Goal: Task Accomplishment & Management: Manage account settings

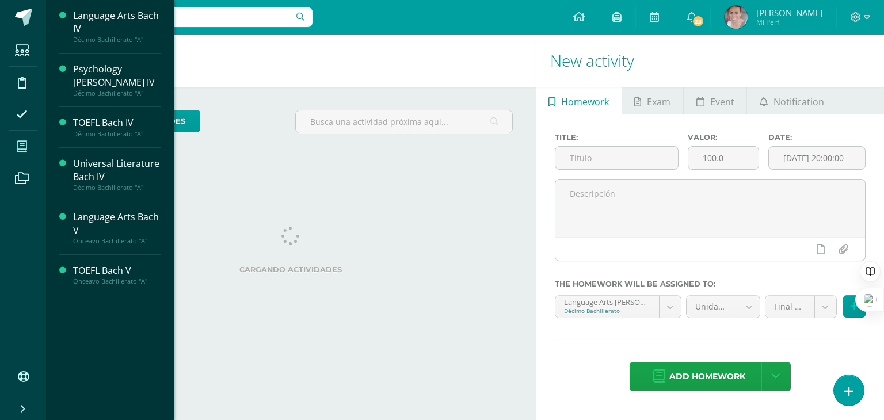
click at [24, 150] on icon at bounding box center [22, 147] width 10 height 12
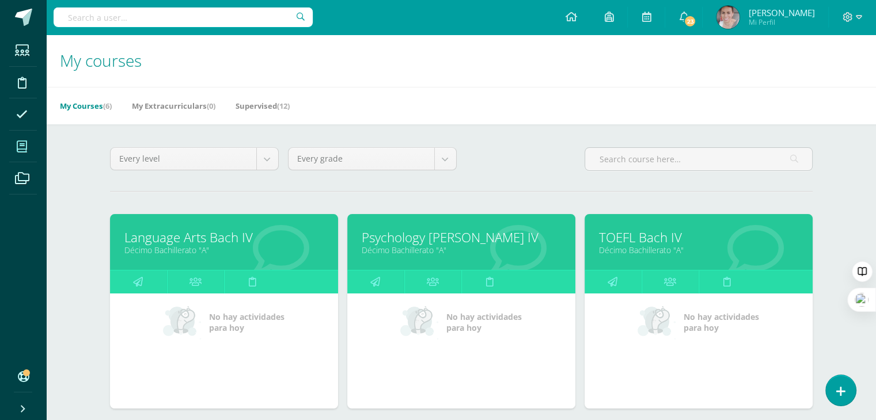
click at [205, 240] on link "Language Arts Bach IV" at bounding box center [223, 238] width 199 height 18
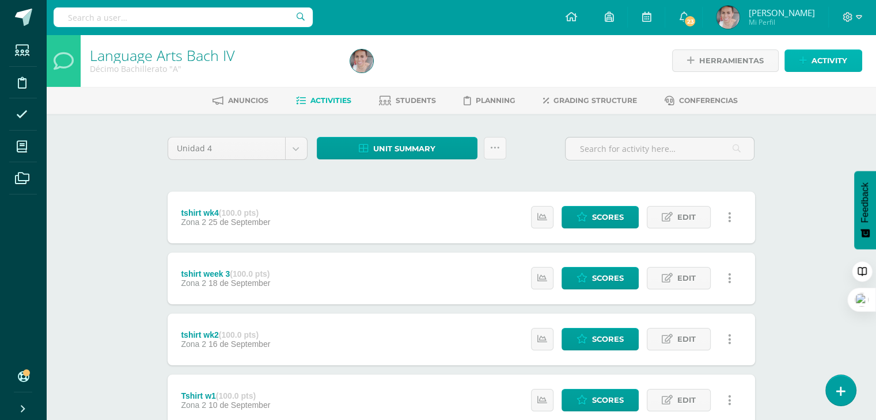
click at [815, 69] on span "Activity" at bounding box center [829, 60] width 36 height 21
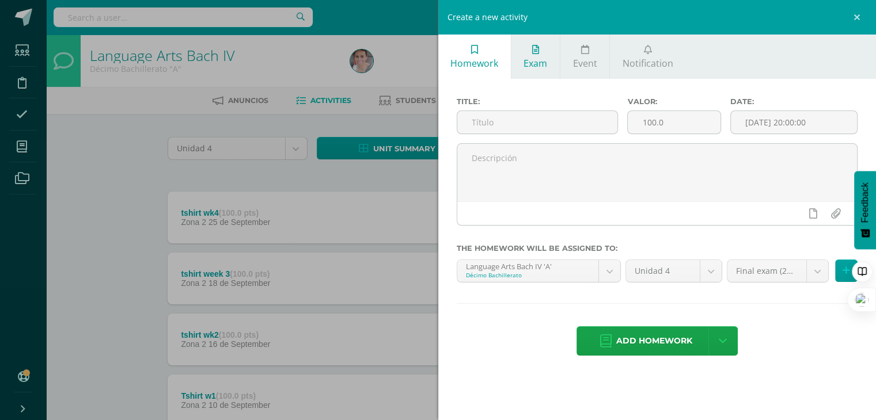
click at [530, 56] on link "Exam" at bounding box center [535, 57] width 48 height 44
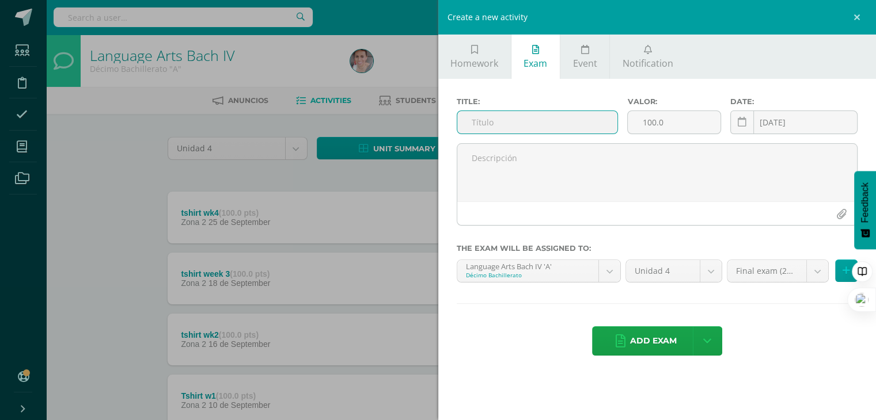
click at [511, 122] on input "text" at bounding box center [537, 122] width 161 height 22
type input "t - shirt oral presentation"
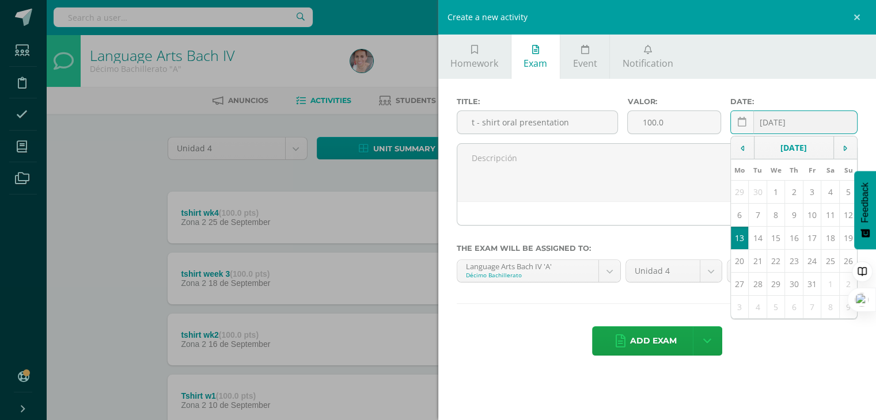
click at [798, 123] on input "[DATE]" at bounding box center [794, 122] width 127 height 22
click at [811, 220] on td "10" at bounding box center [812, 215] width 18 height 23
type input "[DATE]"
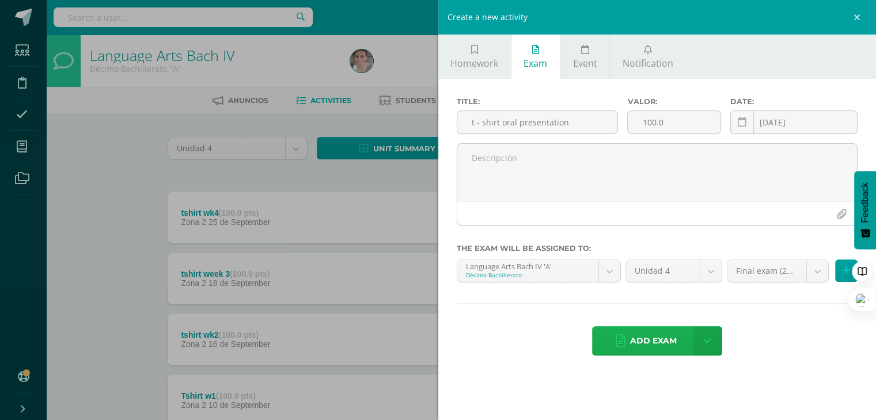
click at [652, 340] on span "Add exam" at bounding box center [653, 341] width 47 height 28
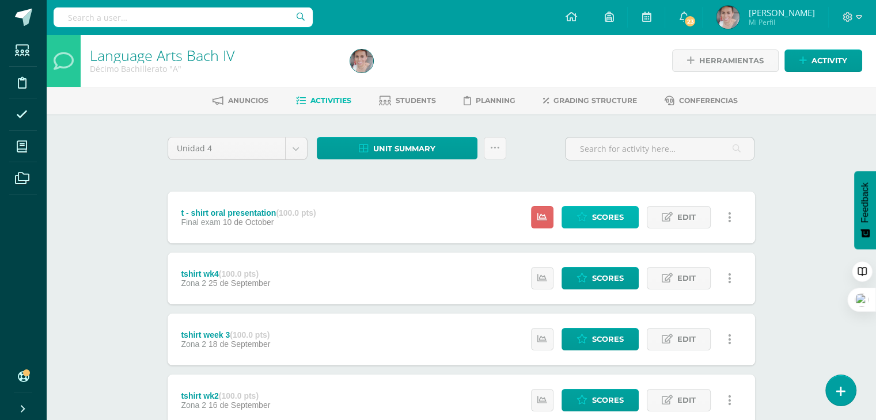
click at [599, 211] on span "Scores" at bounding box center [608, 217] width 32 height 21
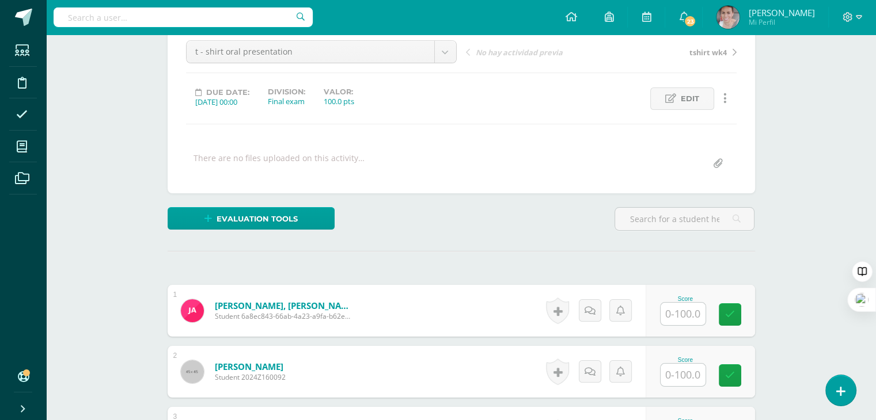
scroll to position [116, 0]
click at [697, 309] on input "text" at bounding box center [689, 313] width 46 height 23
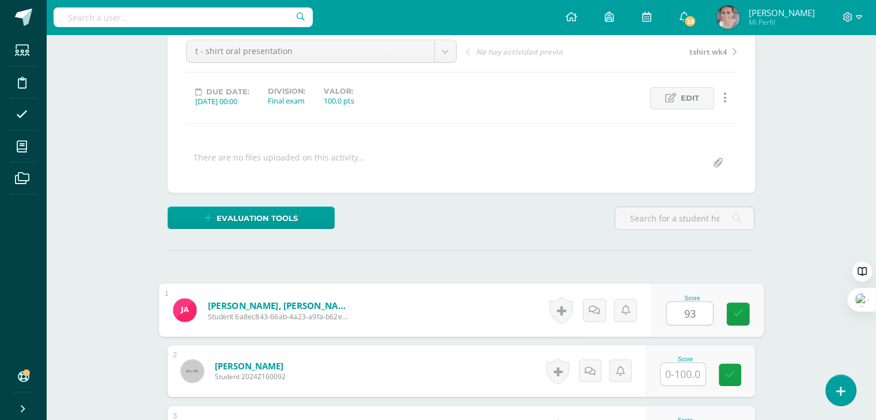
type input "93"
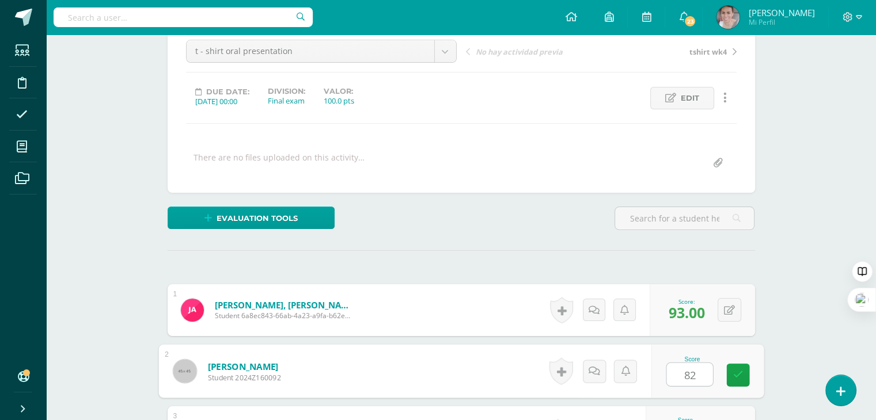
type input "82"
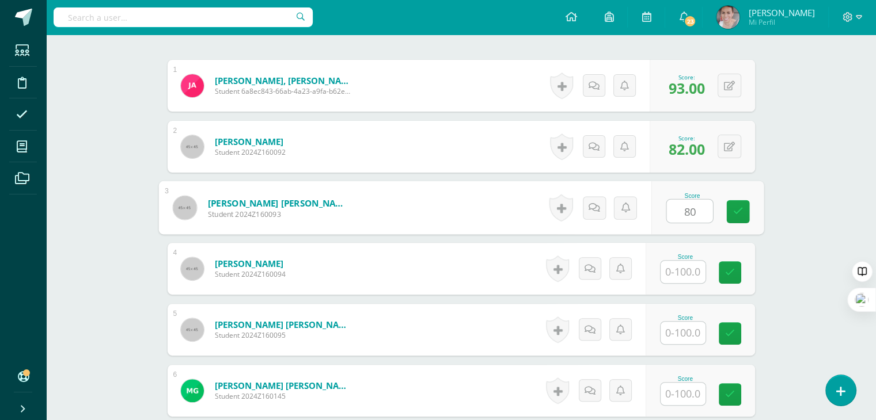
type input "80"
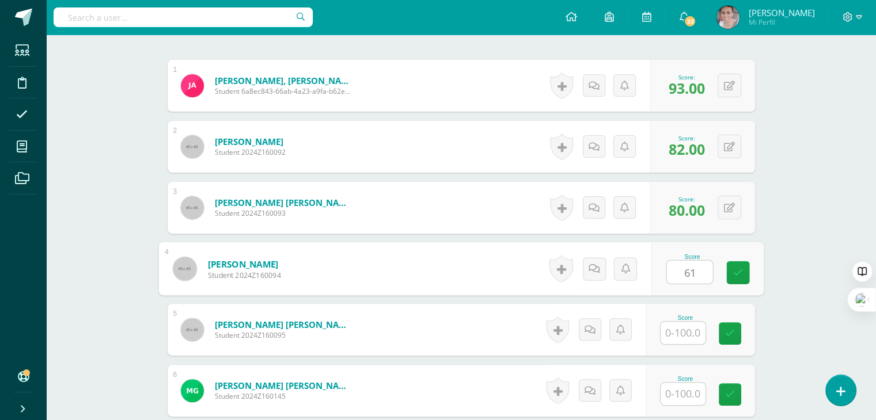
type input "61"
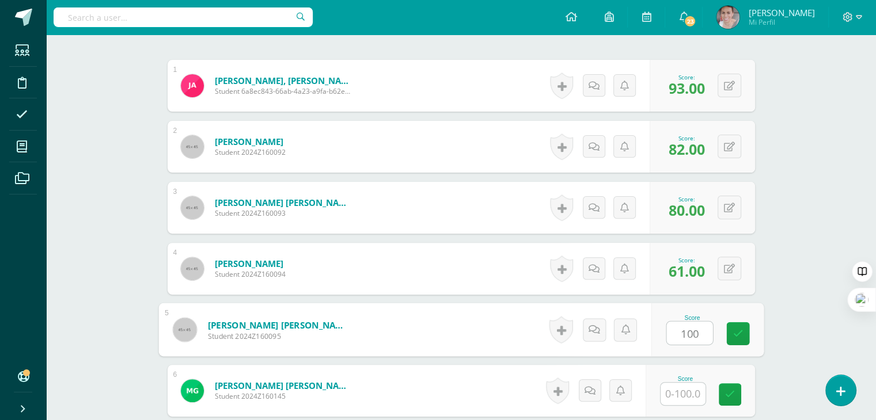
type input "100"
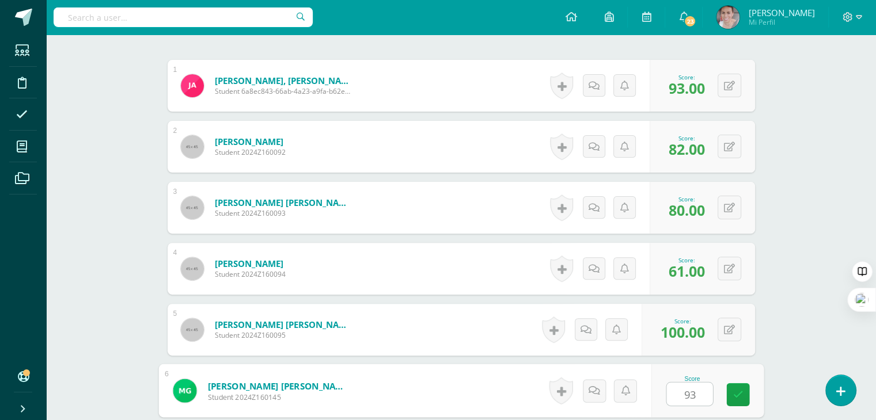
type input "93"
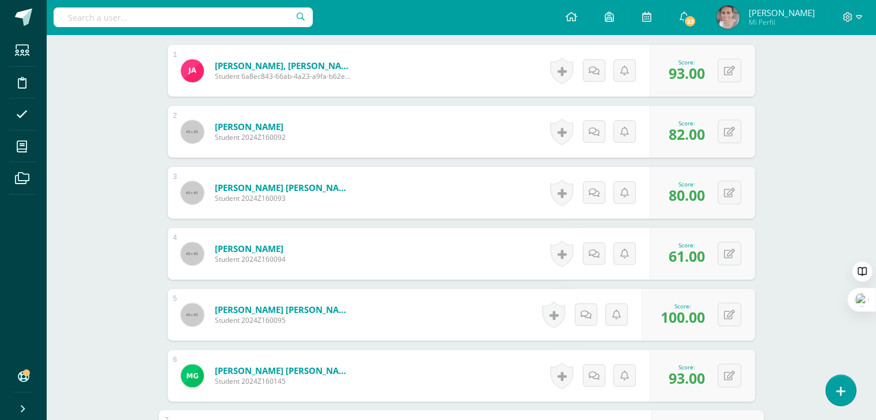
scroll to position [354, 0]
click at [730, 254] on icon at bounding box center [729, 255] width 11 height 10
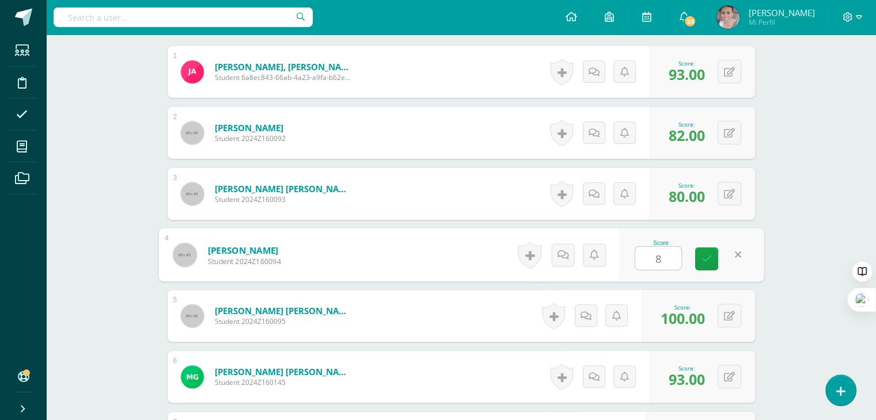
type input "80"
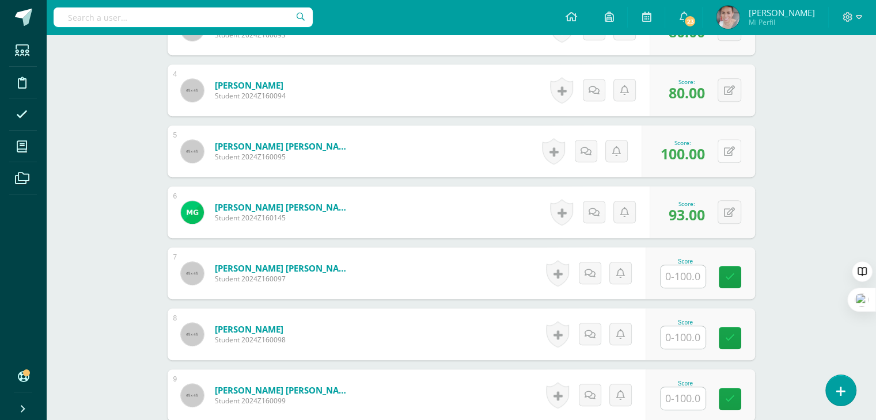
scroll to position [527, 0]
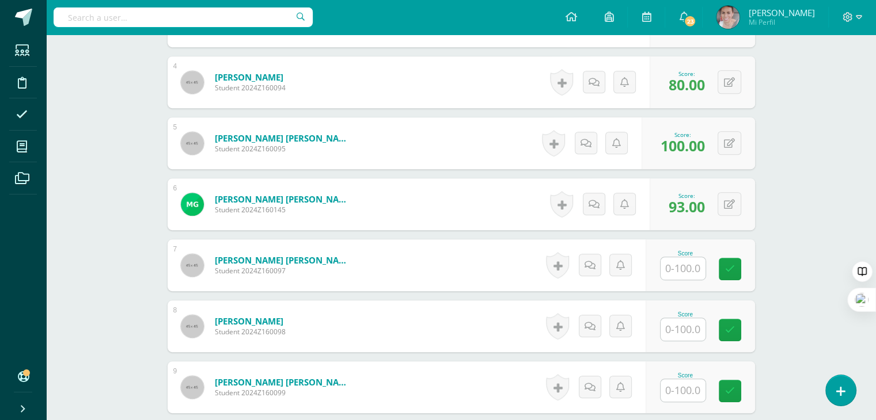
click at [683, 270] on input "text" at bounding box center [682, 268] width 45 height 22
click at [722, 260] on div "0 Badges Badges obtained Aún no hay logros agregados Score: 60.00" at bounding box center [709, 266] width 108 height 54
click at [735, 261] on icon at bounding box center [737, 265] width 12 height 10
type input "61"
type input "100"
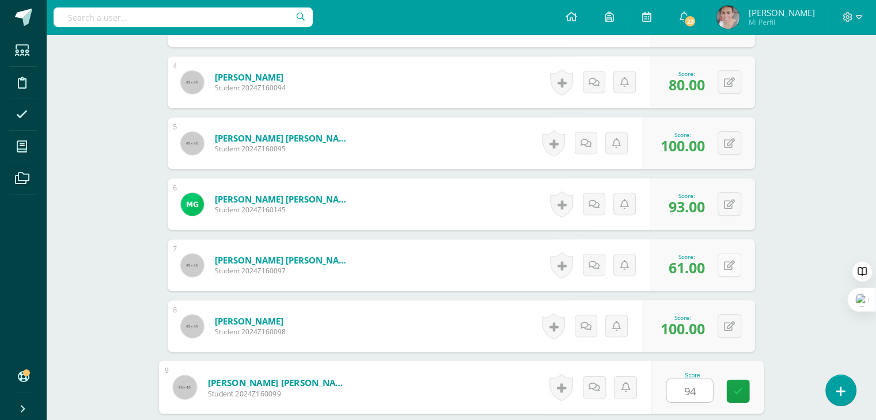
type input "94"
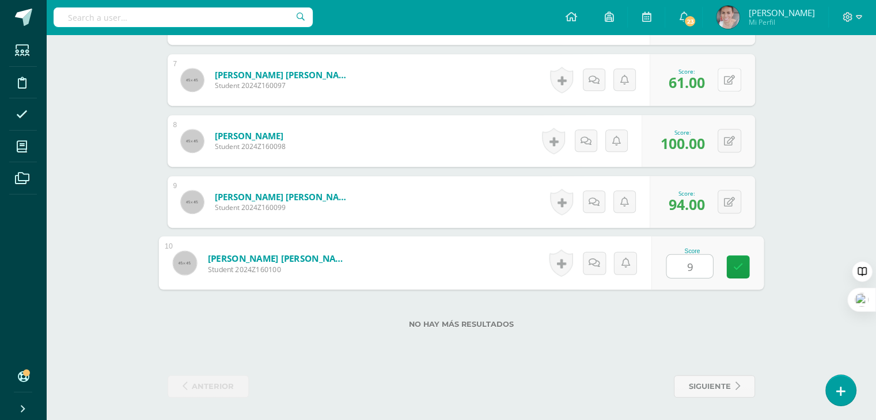
type input "99"
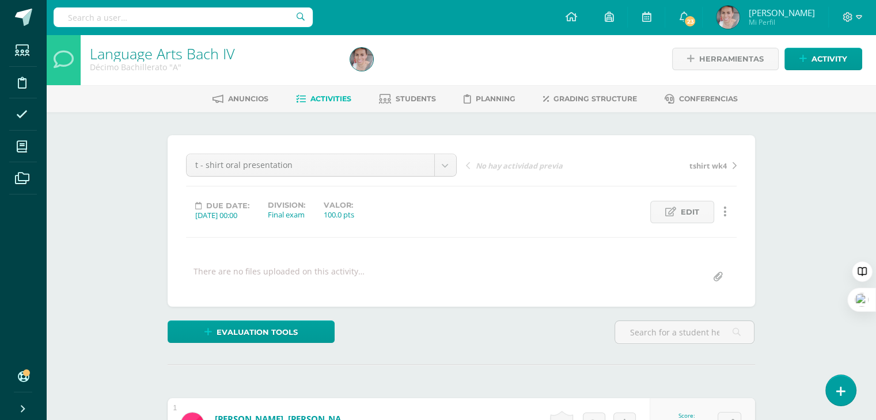
scroll to position [0, 0]
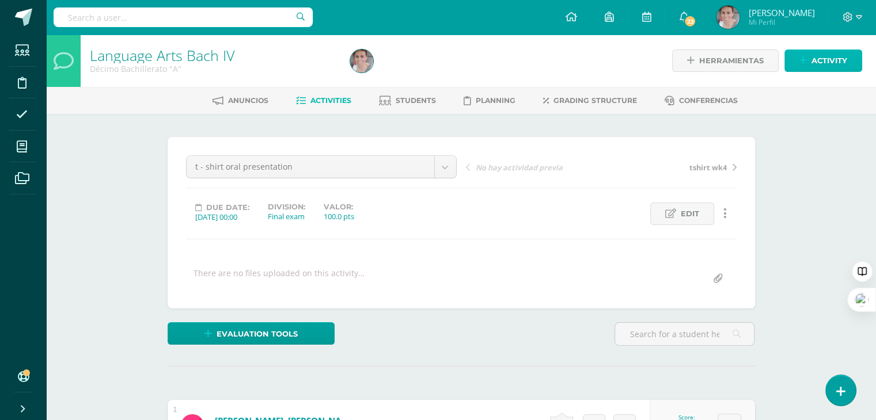
click at [815, 62] on span "Activity" at bounding box center [829, 60] width 36 height 21
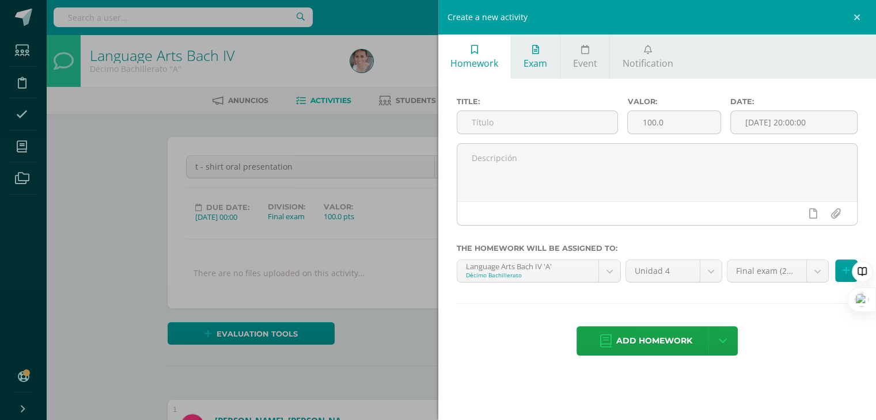
click at [541, 64] on span "Exam" at bounding box center [535, 63] width 24 height 13
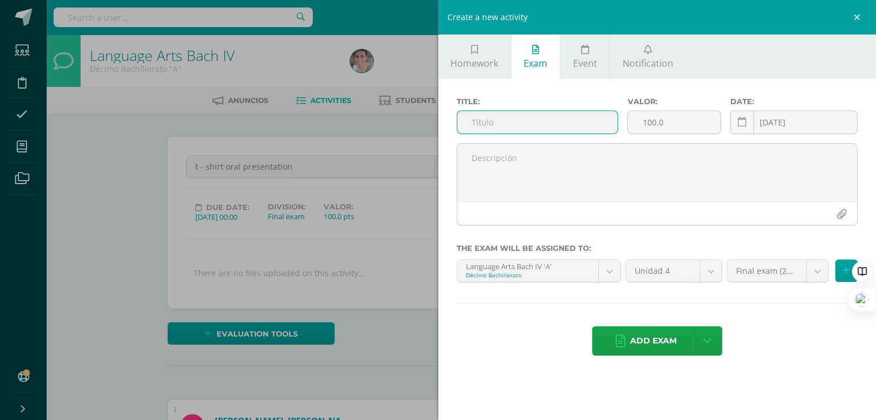
click at [542, 121] on input "text" at bounding box center [537, 122] width 161 height 22
type input "t - shirt"
click at [799, 124] on input "[DATE]" at bounding box center [794, 122] width 127 height 22
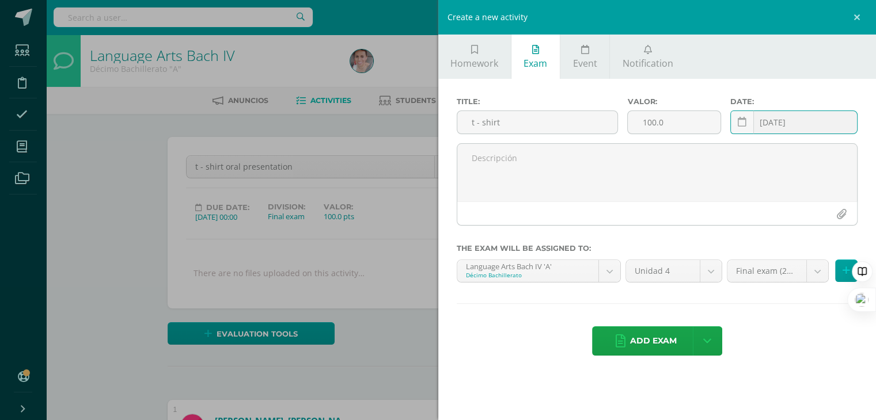
click at [780, 125] on input "[DATE]" at bounding box center [794, 122] width 127 height 22
click at [742, 125] on icon at bounding box center [742, 122] width 9 height 10
click at [808, 126] on input "[DATE]" at bounding box center [794, 122] width 127 height 22
type input "[DATE]"
click at [642, 335] on span "Add exam" at bounding box center [653, 341] width 47 height 28
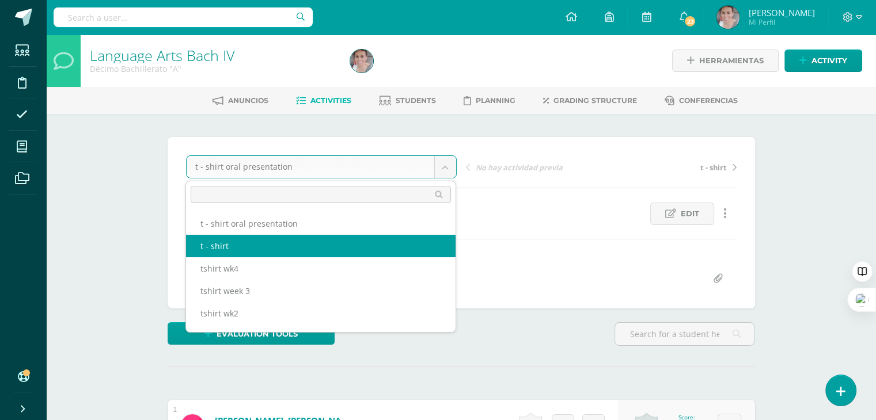
scroll to position [1, 0]
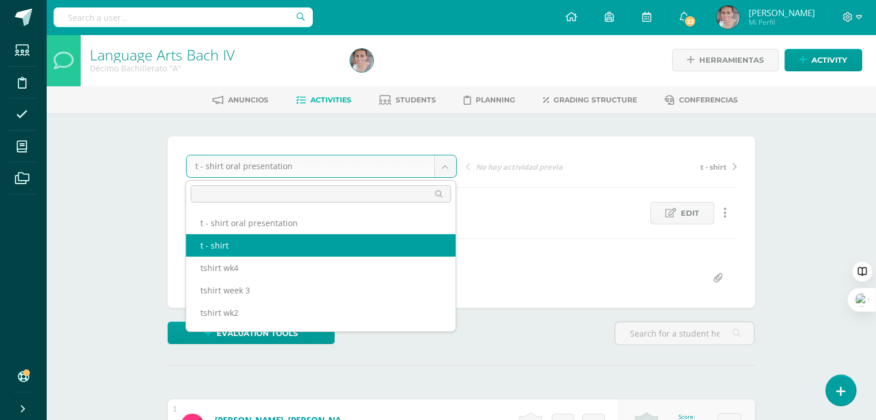
select select "/dashboard/teacher/grade-activity/31255/"
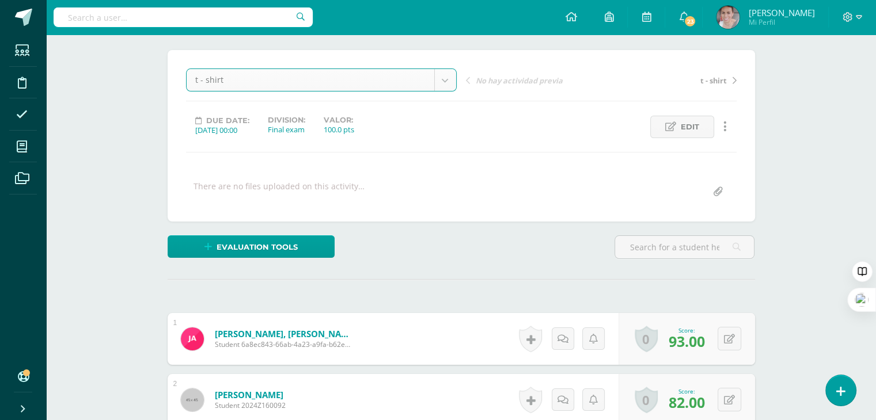
scroll to position [53, 0]
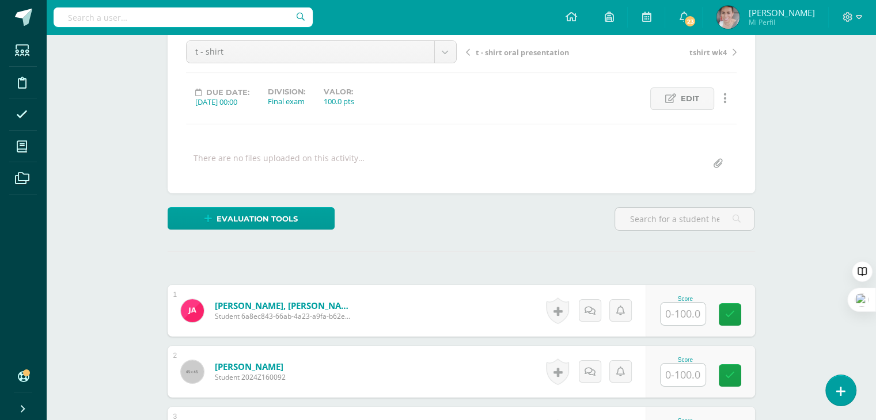
scroll to position [116, 0]
click at [666, 311] on input "text" at bounding box center [689, 313] width 46 height 23
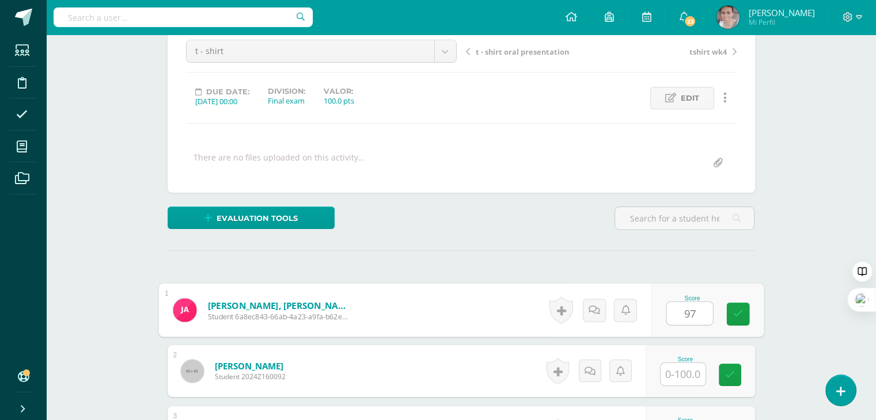
type input "97"
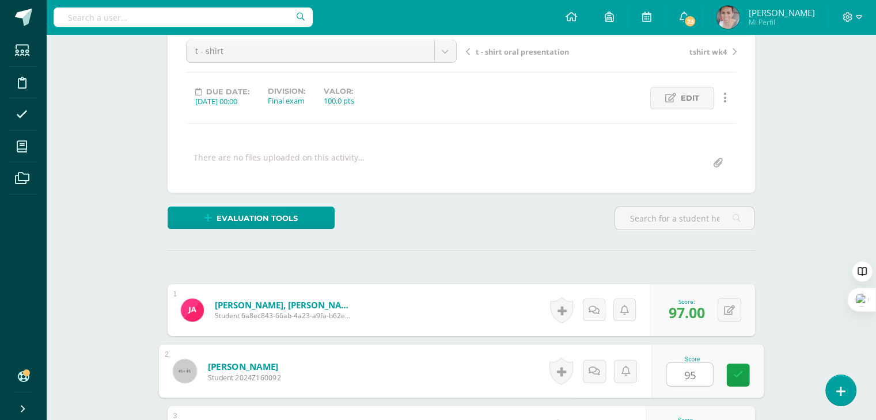
type input "95"
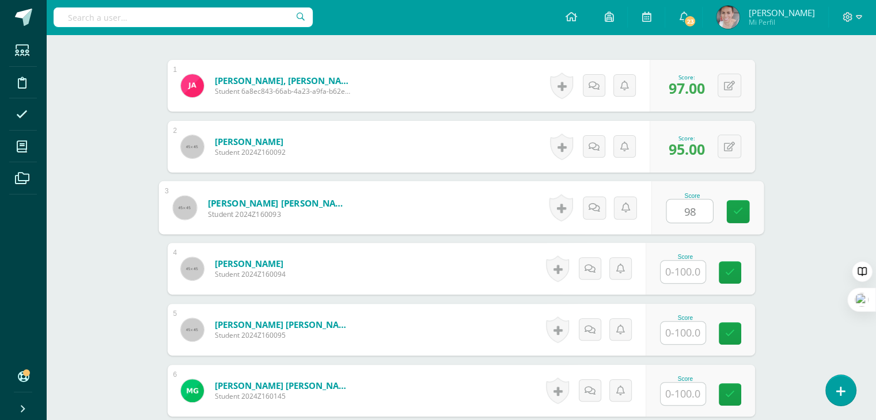
type input "98"
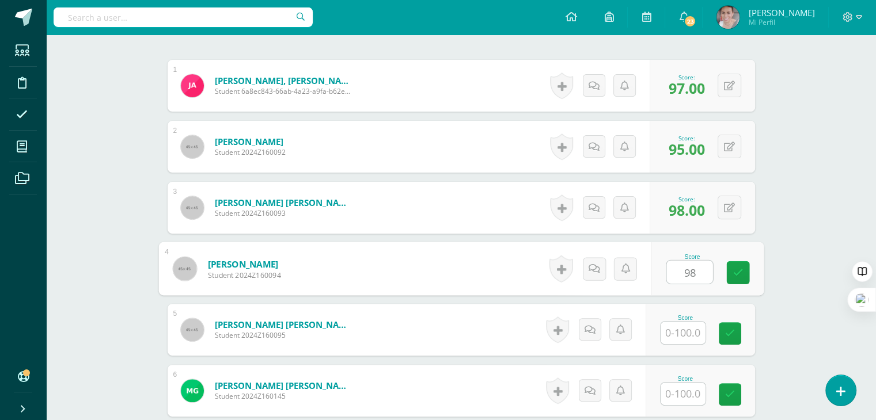
type input "98"
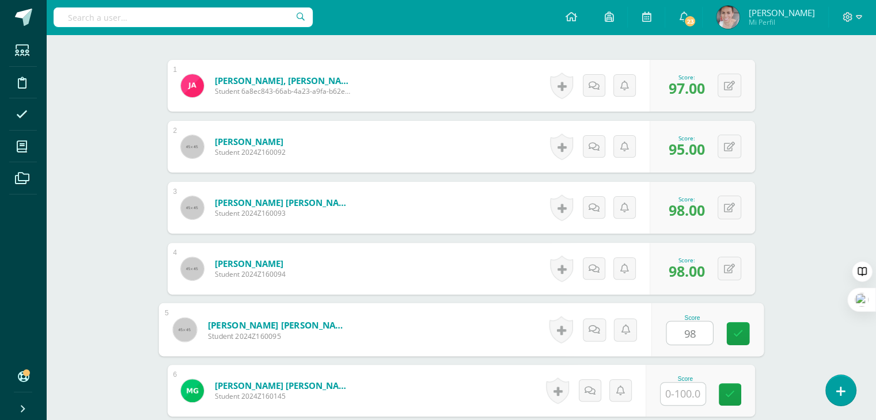
type input "98"
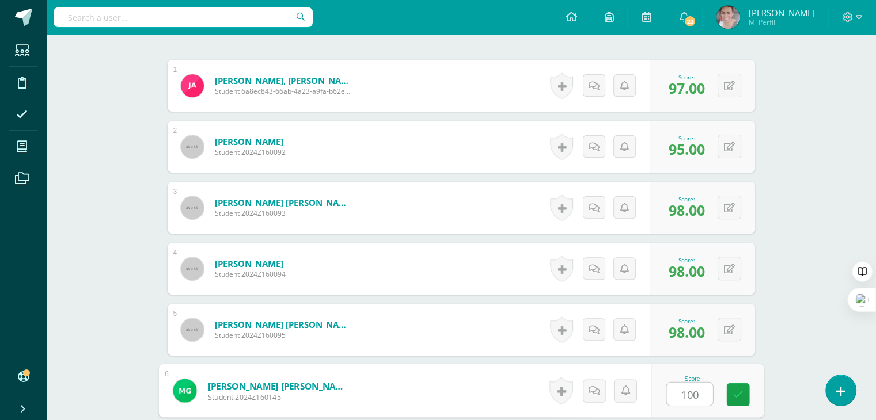
type input "100"
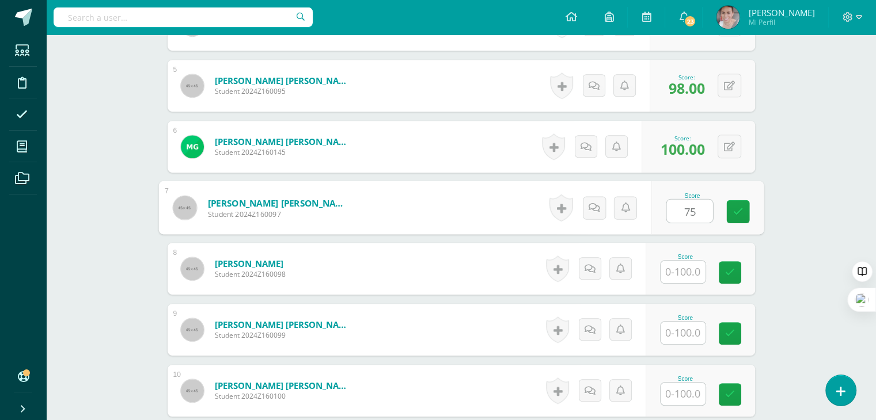
type input "75"
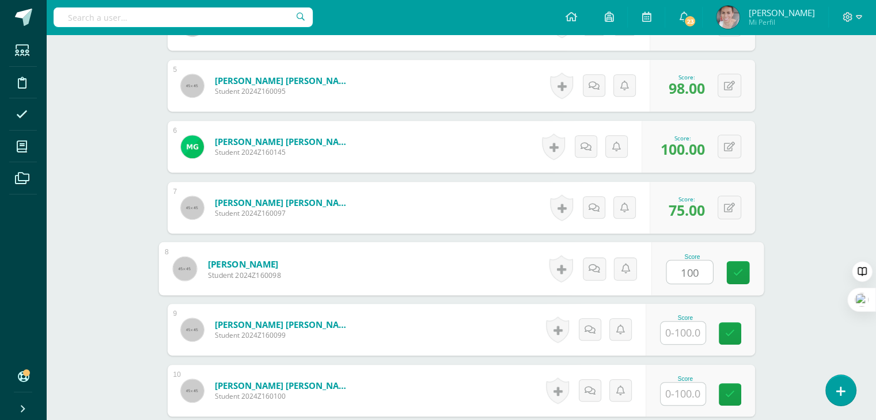
type input "100"
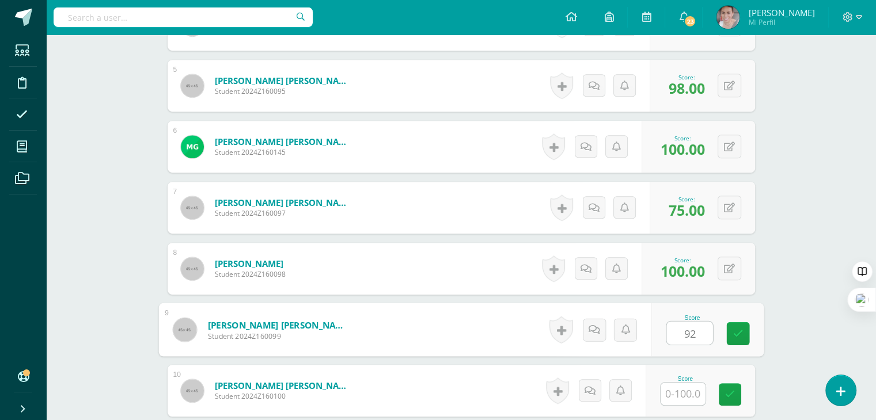
type input "92"
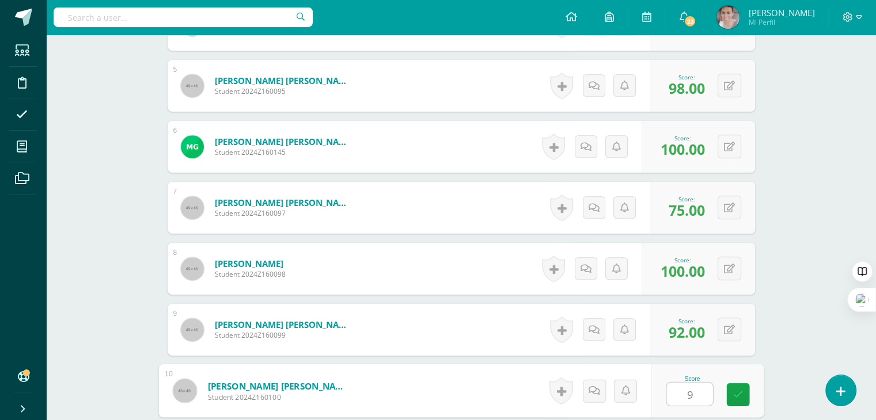
type input "99"
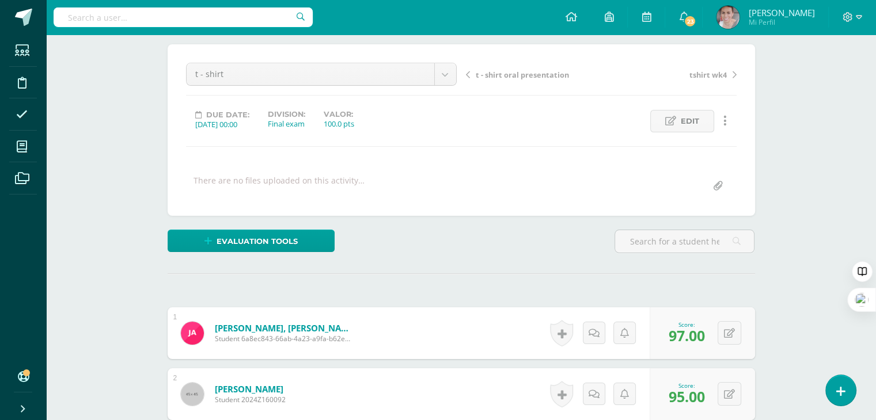
scroll to position [0, 0]
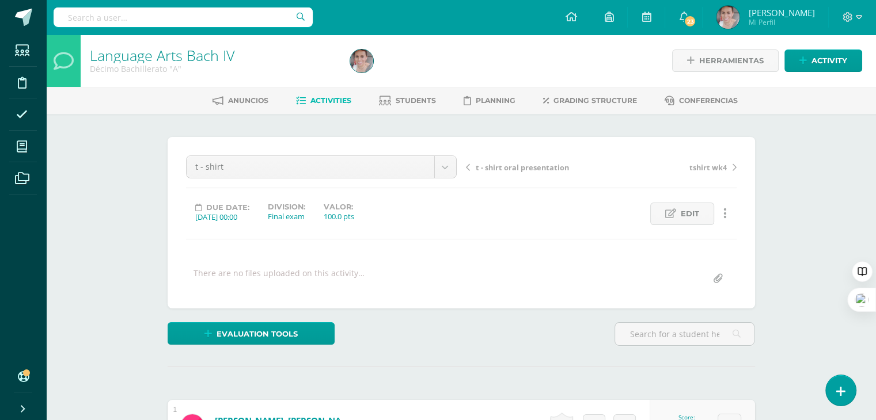
click at [336, 104] on span "Activities" at bounding box center [330, 100] width 41 height 9
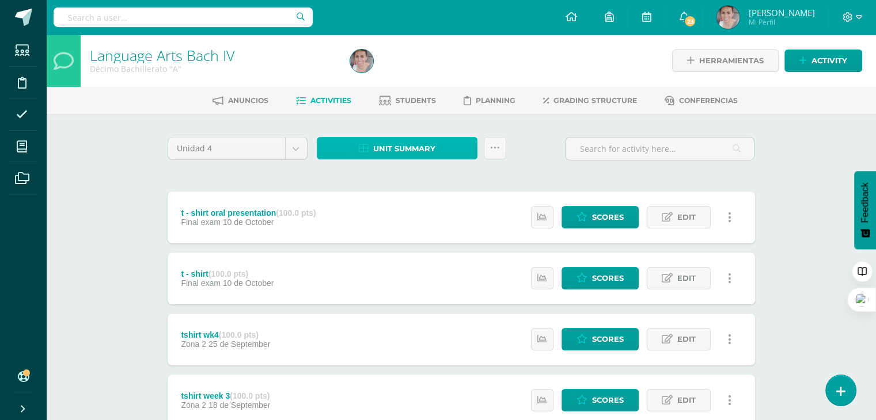
click at [435, 147] on link "Unit summary" at bounding box center [397, 148] width 161 height 22
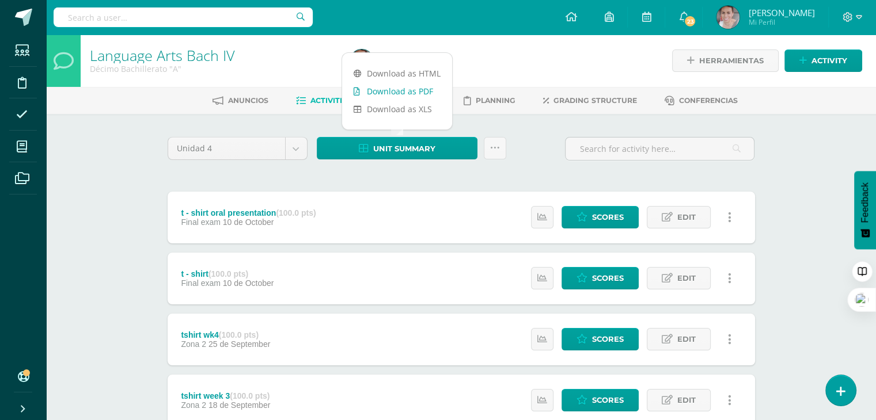
click at [396, 88] on link "Download as PDF" at bounding box center [397, 91] width 110 height 18
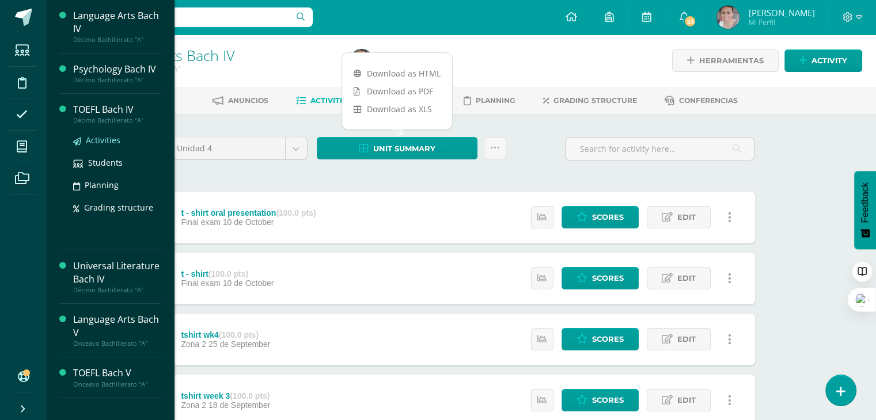
click at [119, 141] on link "Activities" at bounding box center [117, 140] width 88 height 13
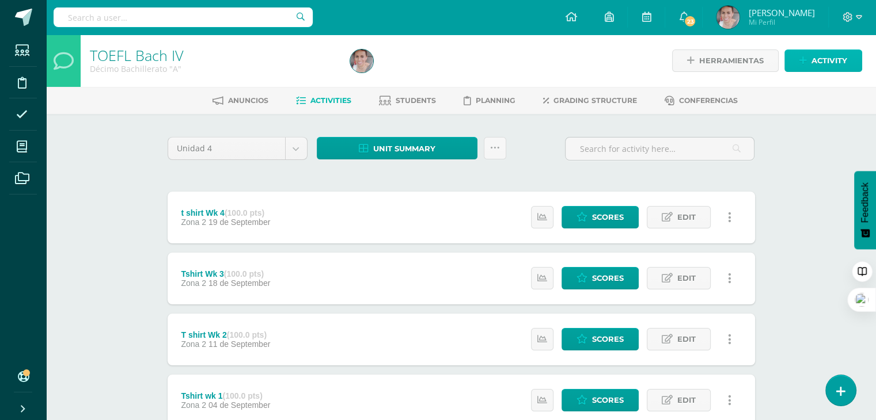
click at [811, 52] on span "Activity" at bounding box center [829, 60] width 36 height 21
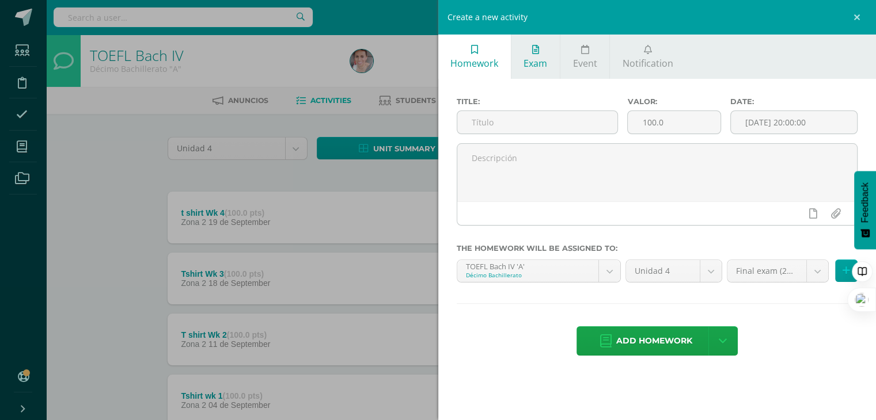
click at [527, 60] on span "Exam" at bounding box center [535, 63] width 24 height 13
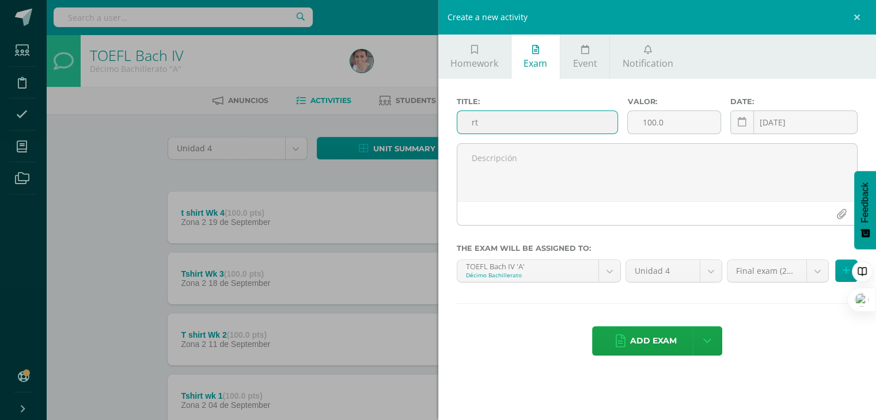
type input "r"
type input "t - shirt oral presentation"
click at [776, 119] on input "[DATE]" at bounding box center [794, 122] width 127 height 22
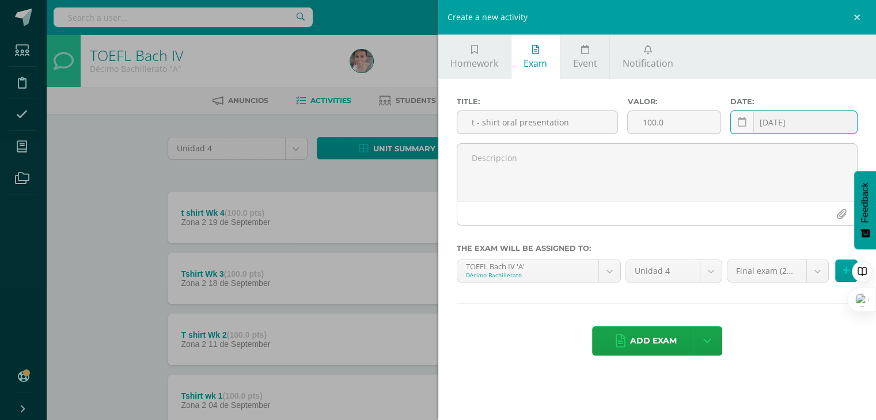
click at [808, 123] on input "[DATE]" at bounding box center [794, 122] width 127 height 22
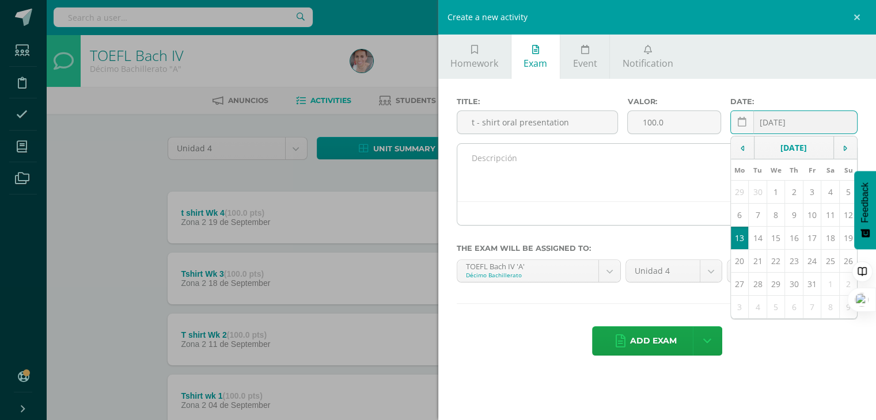
type input "[DATE]"
click at [681, 173] on textarea at bounding box center [657, 173] width 400 height 58
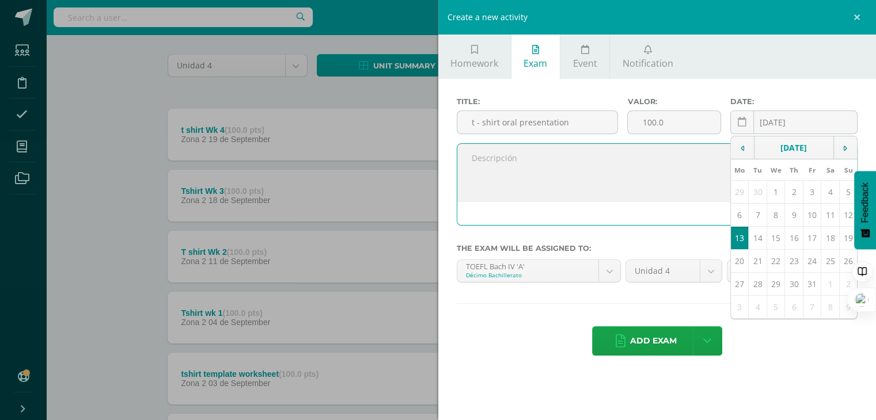
scroll to position [173, 0]
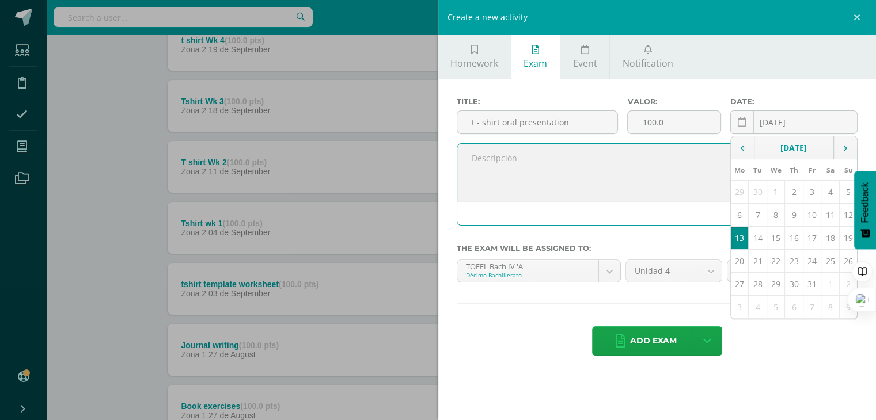
click at [672, 238] on div at bounding box center [655, 239] width 401 height 9
click at [787, 341] on div "Add exam Agregar examen y ocultar" at bounding box center [657, 342] width 401 height 32
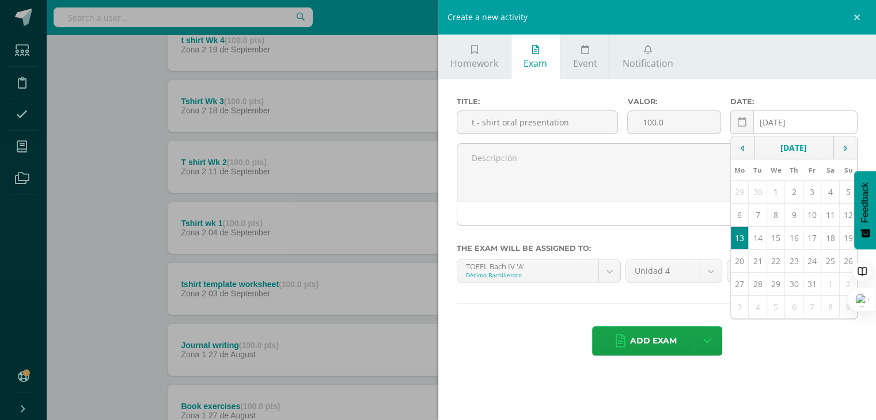
click at [807, 123] on input "2025-10-10" at bounding box center [794, 122] width 127 height 22
click at [808, 216] on td "10" at bounding box center [812, 215] width 18 height 23
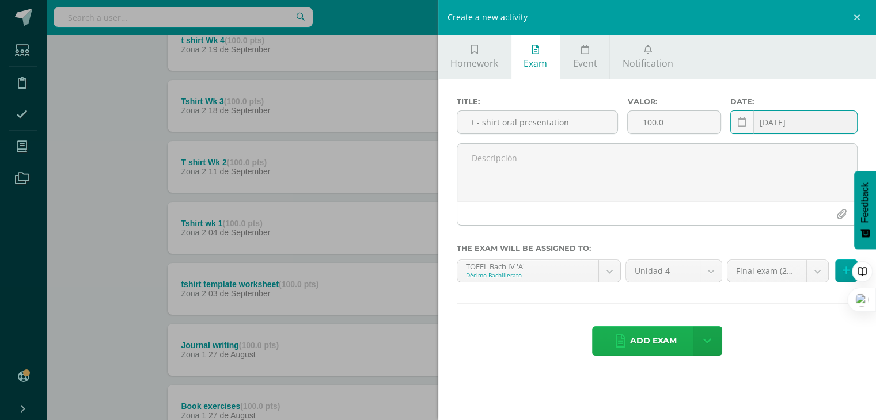
click at [652, 337] on span "Add exam" at bounding box center [653, 341] width 47 height 28
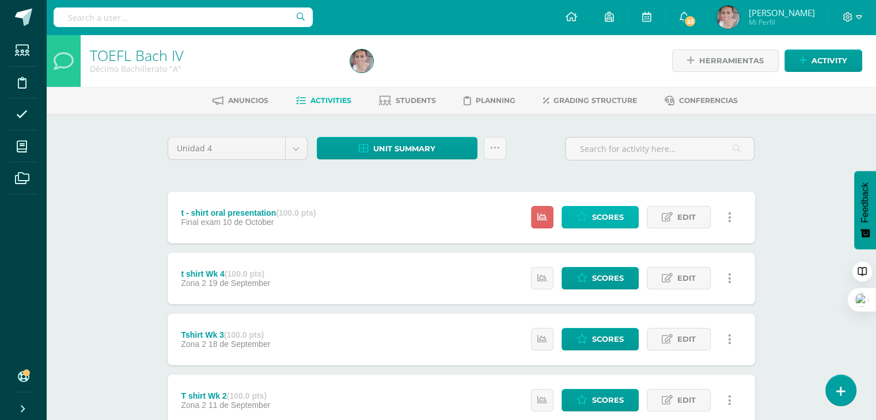
click at [602, 220] on span "Scores" at bounding box center [608, 217] width 32 height 21
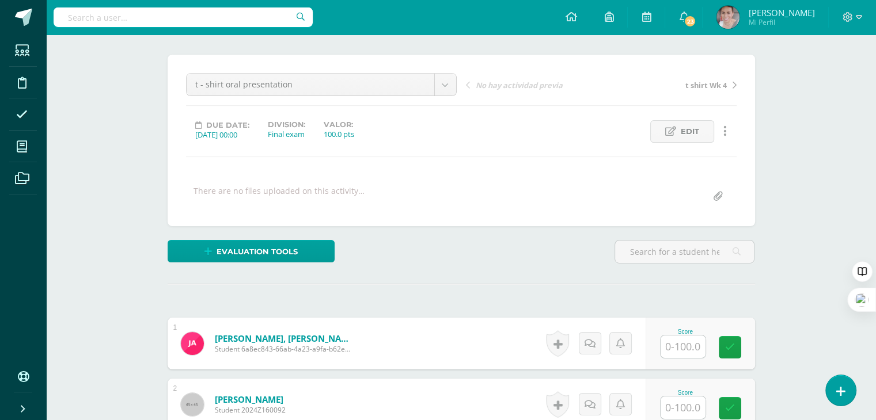
scroll to position [115, 0]
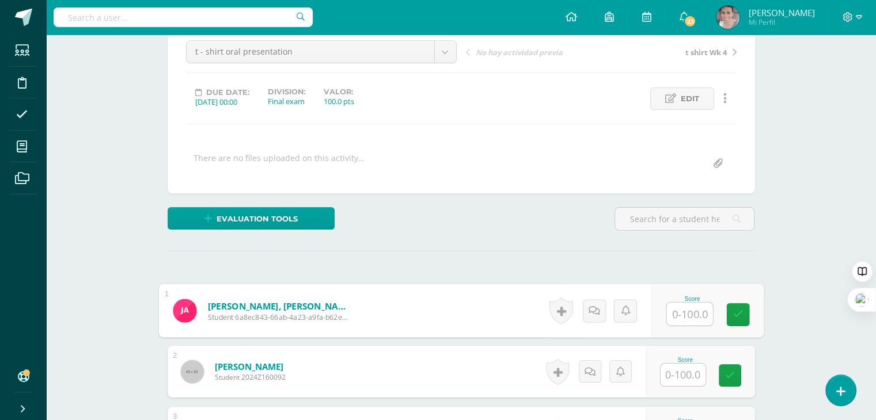
click at [689, 314] on input "text" at bounding box center [689, 314] width 46 height 23
type input "93"
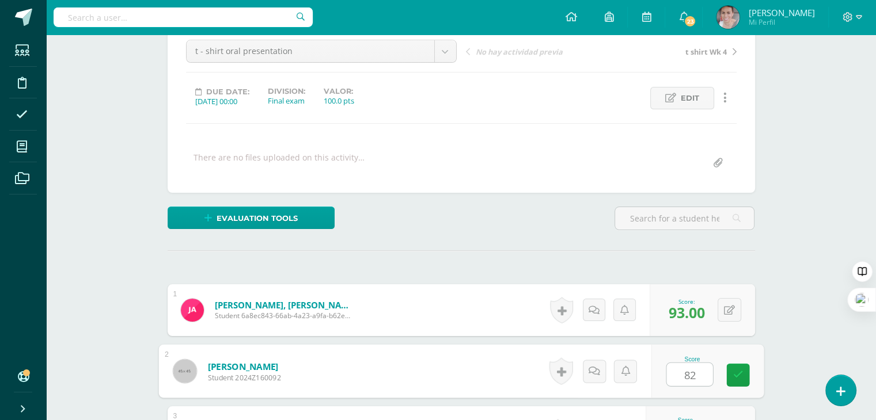
type input "82"
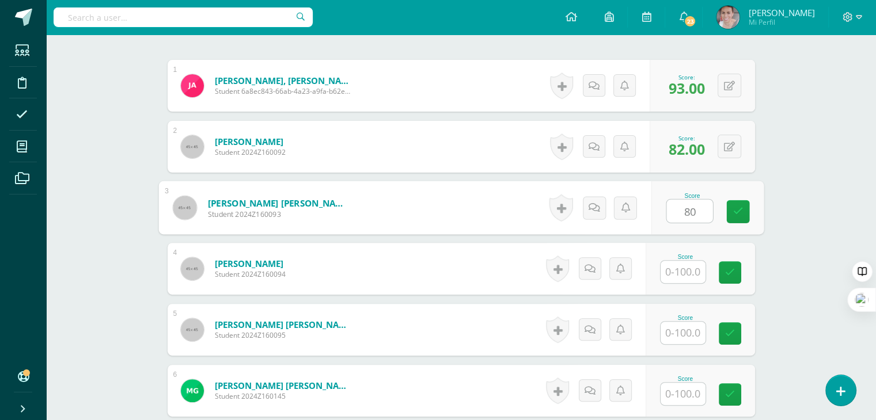
type input "80"
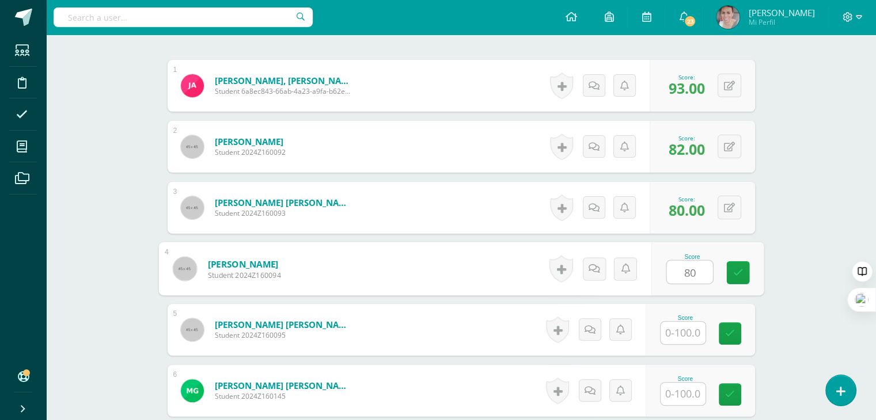
type input "80"
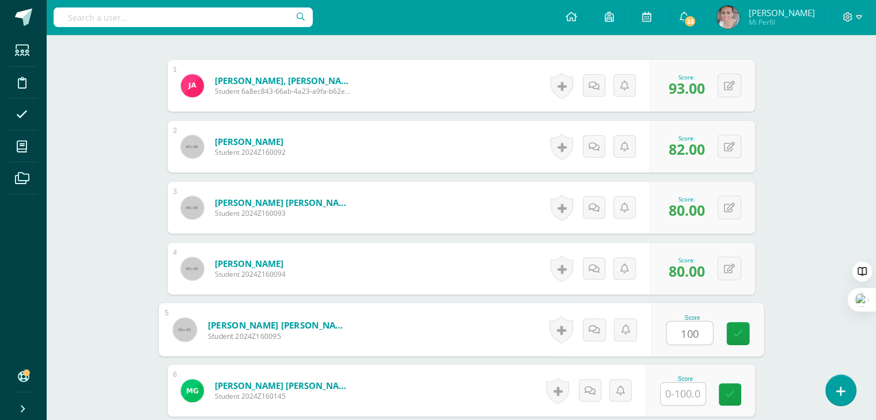
type input "100"
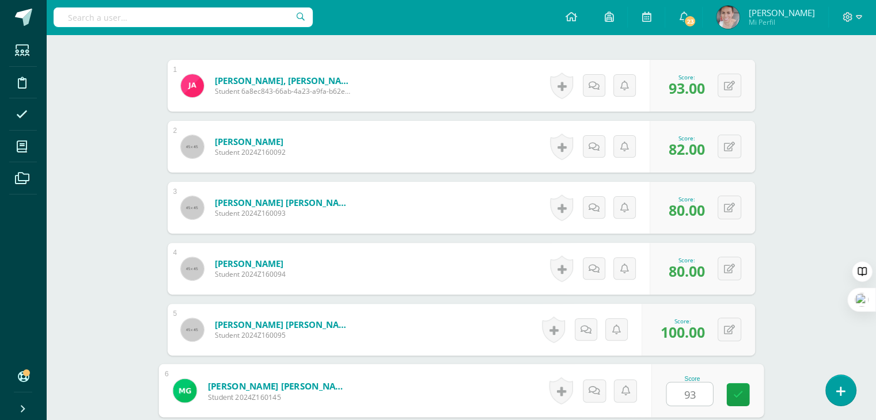
type input "93"
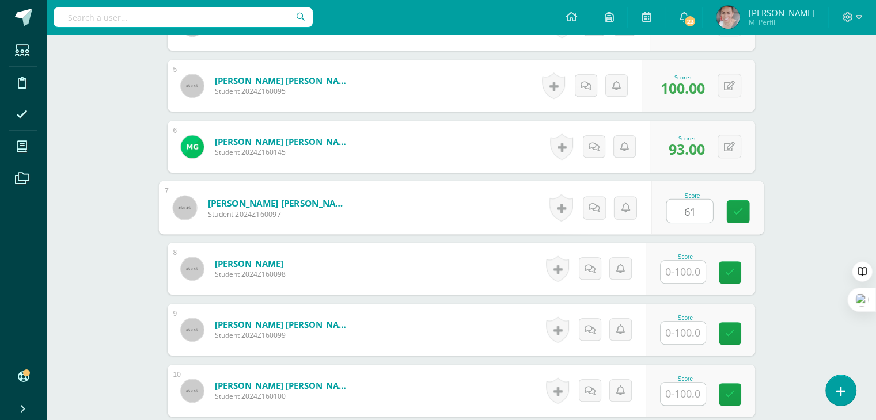
type input "61"
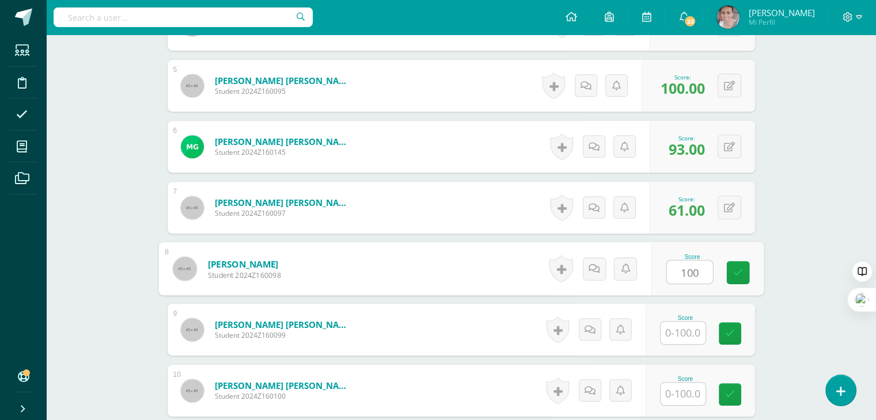
type input "100"
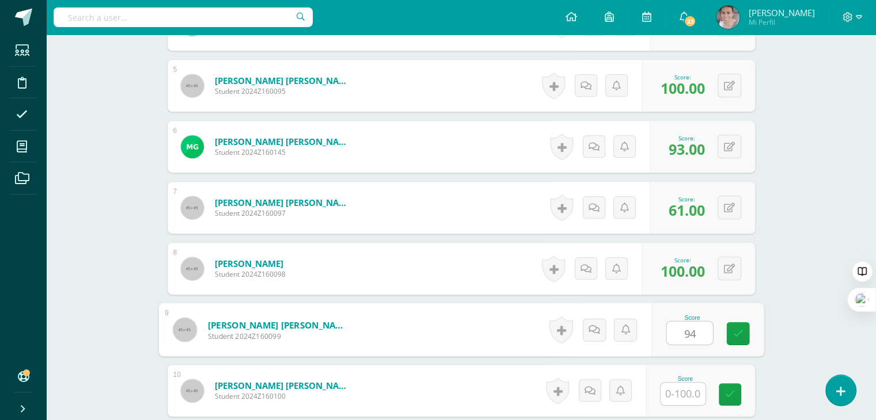
type input "94"
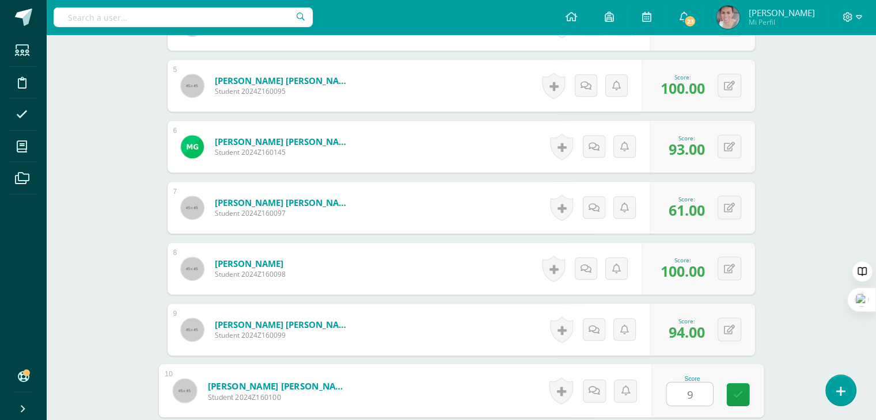
type input "99"
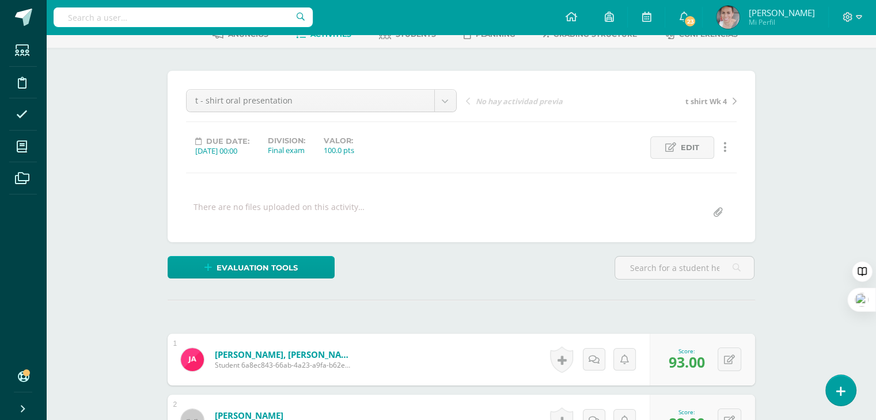
scroll to position [0, 0]
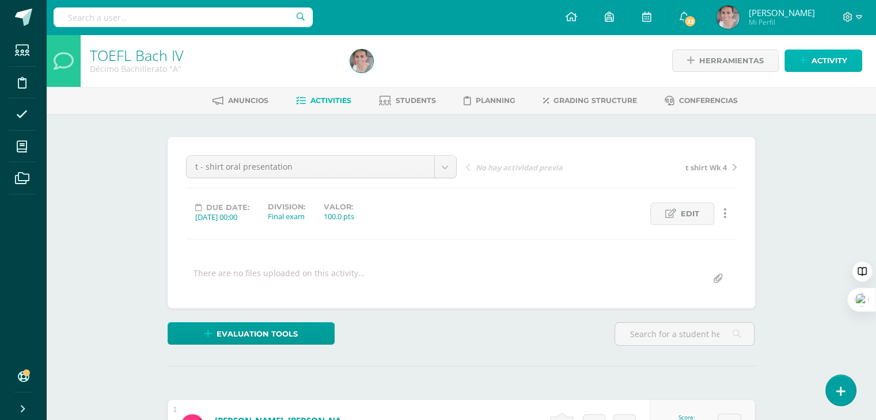
click at [822, 67] on span "Activity" at bounding box center [829, 60] width 36 height 21
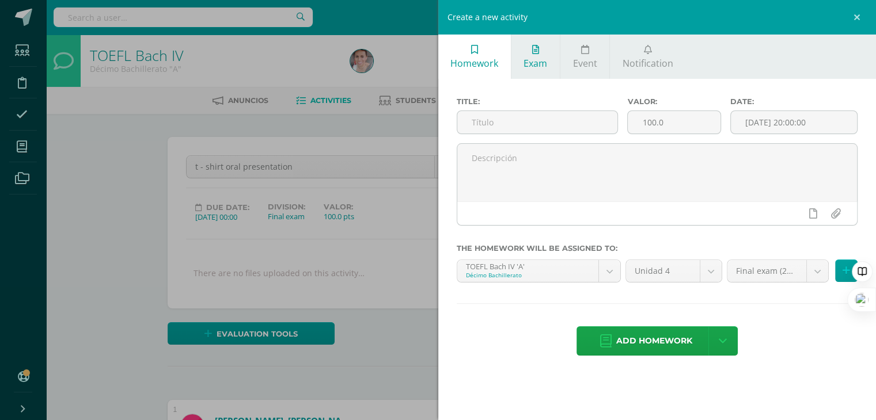
click at [526, 58] on span "Exam" at bounding box center [535, 63] width 24 height 13
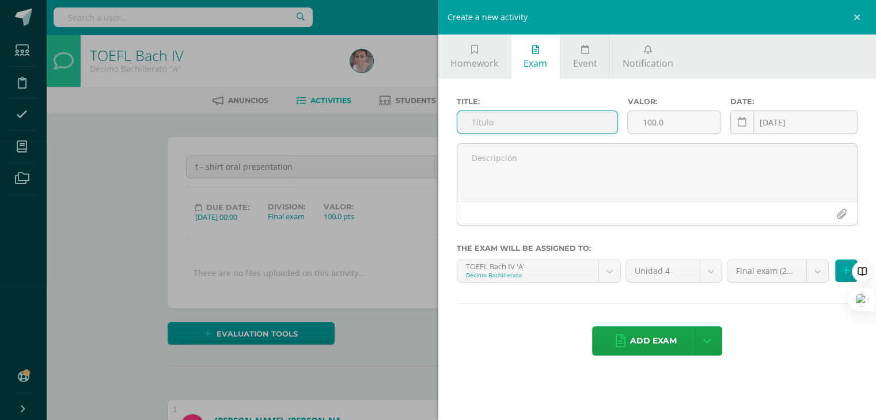
click at [524, 121] on input "text" at bounding box center [537, 122] width 161 height 22
click at [524, 122] on input "text" at bounding box center [537, 122] width 161 height 22
type input "T- shirt"
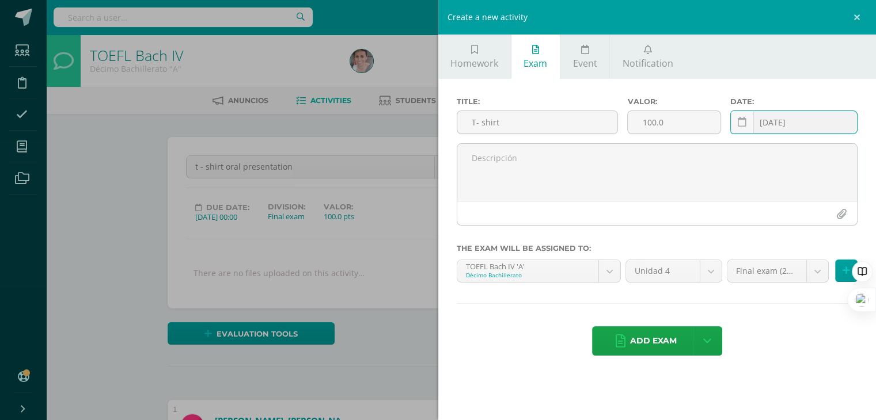
click at [809, 123] on input "[DATE]" at bounding box center [794, 122] width 127 height 22
click at [744, 128] on link at bounding box center [742, 123] width 24 height 24
type input "2025-10-10"
click at [653, 339] on span "Add exam" at bounding box center [653, 341] width 47 height 28
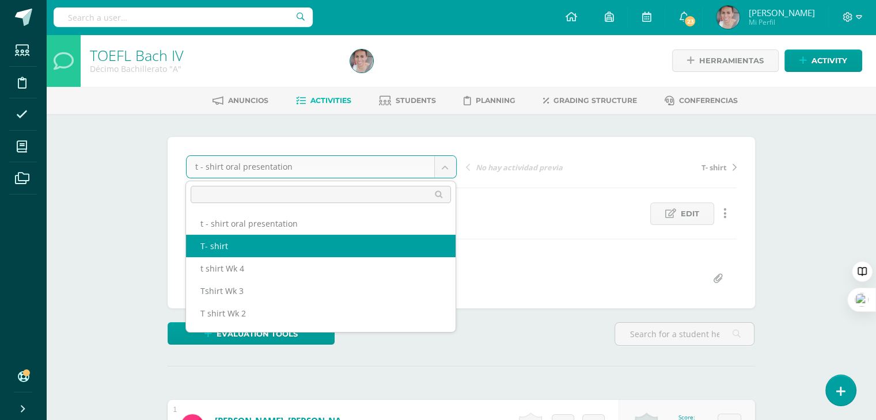
select select "/dashboard/teacher/grade-activity/31257/"
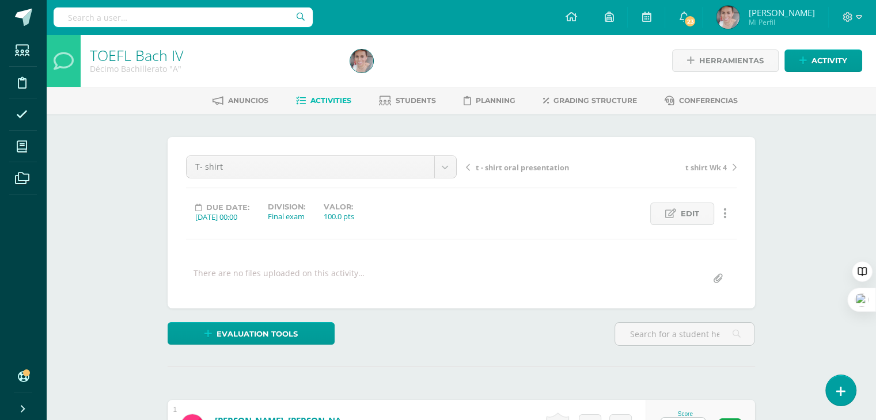
scroll to position [115, 0]
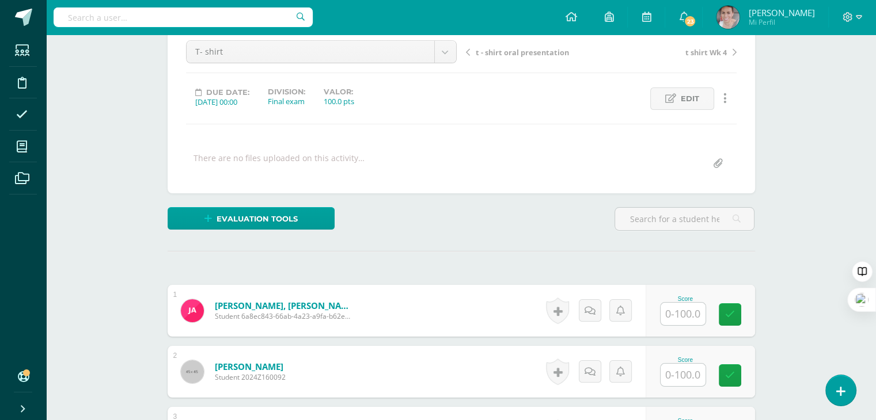
click at [684, 322] on input "text" at bounding box center [682, 314] width 45 height 22
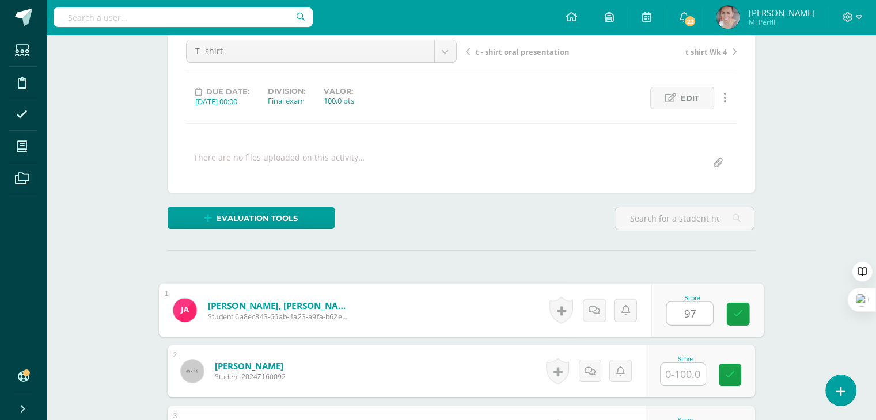
type input "97"
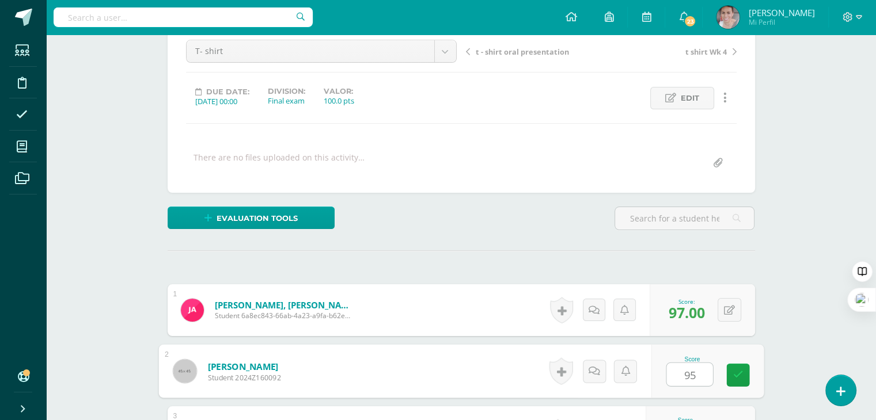
type input "95"
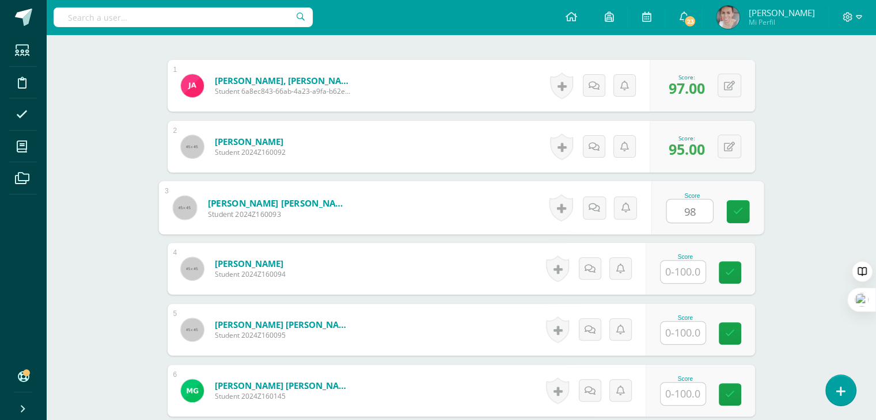
type input "98"
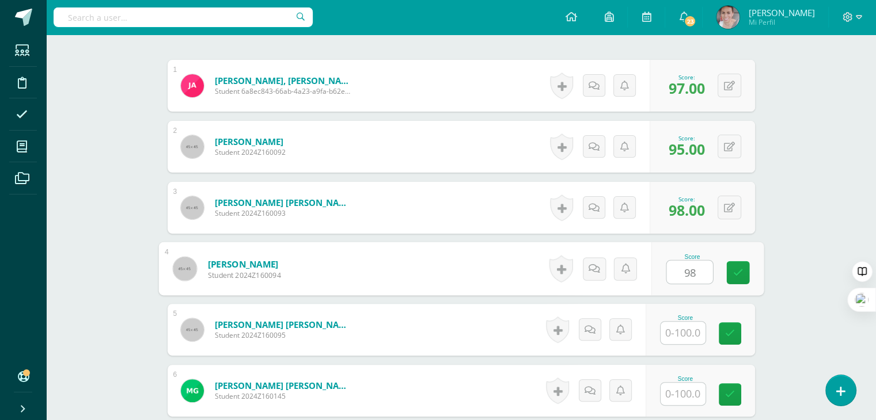
type input "98"
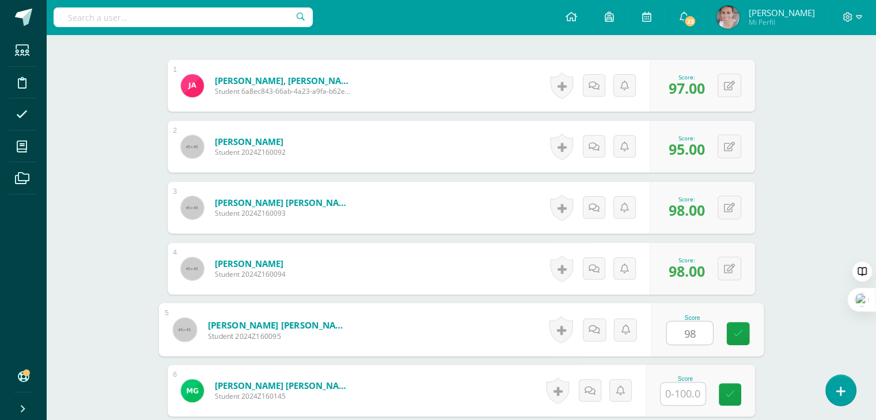
type input "98"
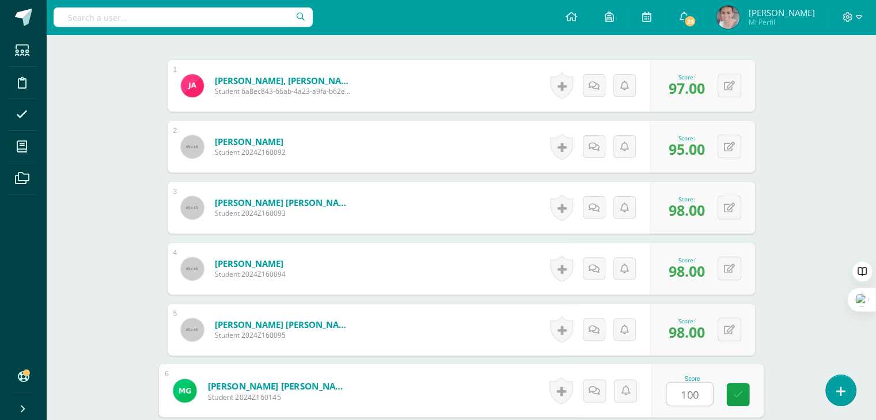
type input "100"
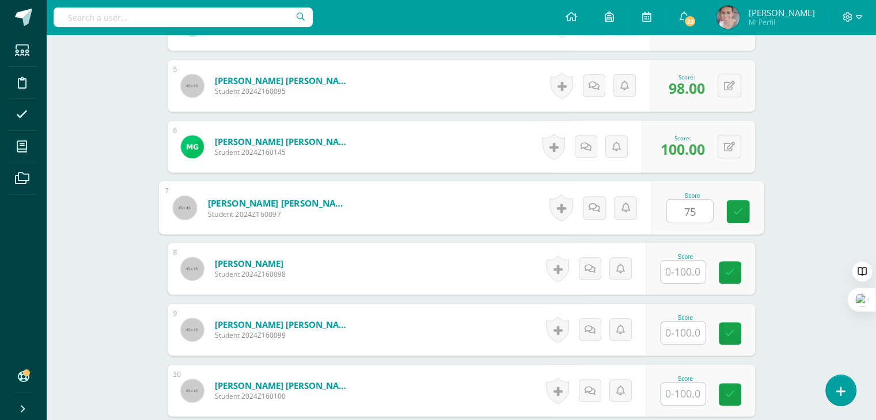
type input "75"
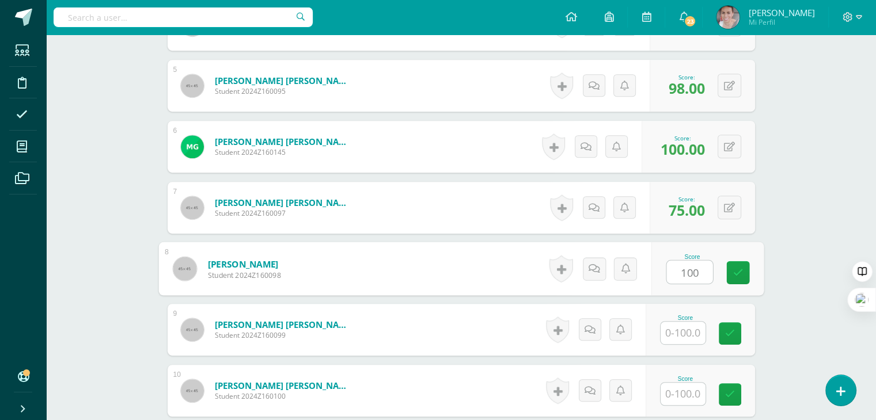
type input "100"
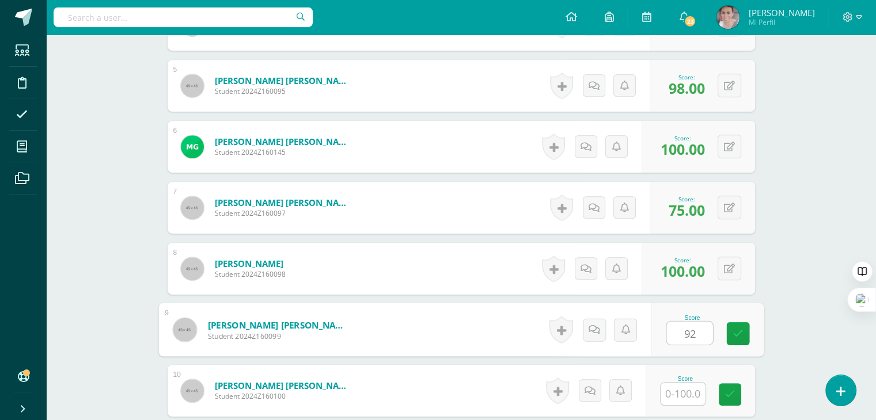
type input "92"
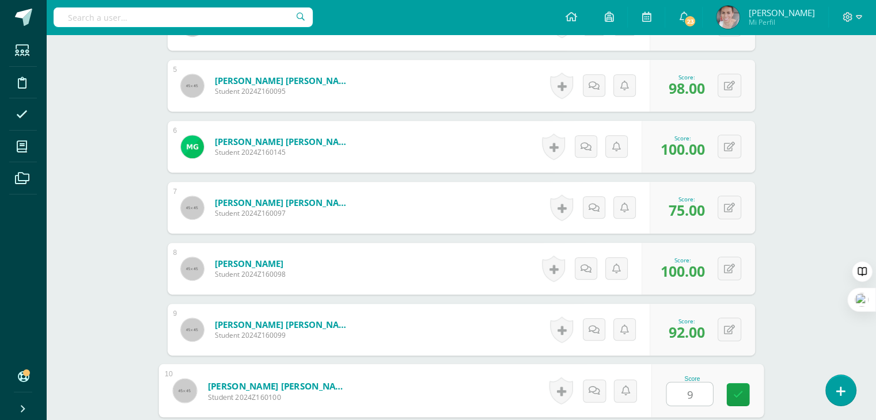
type input "99"
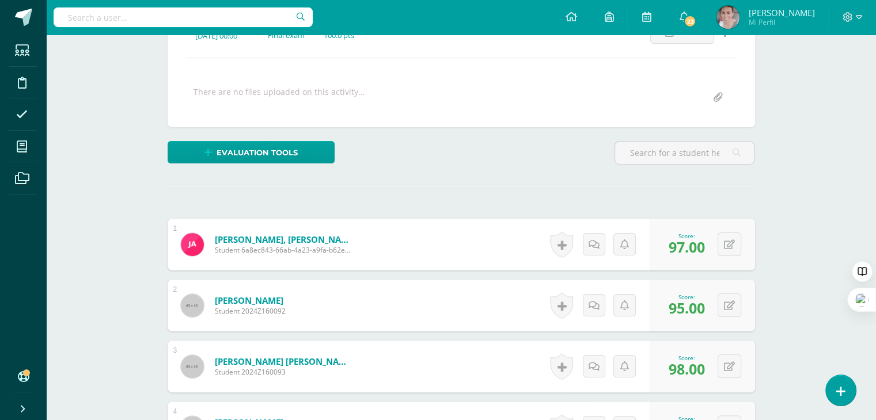
scroll to position [0, 0]
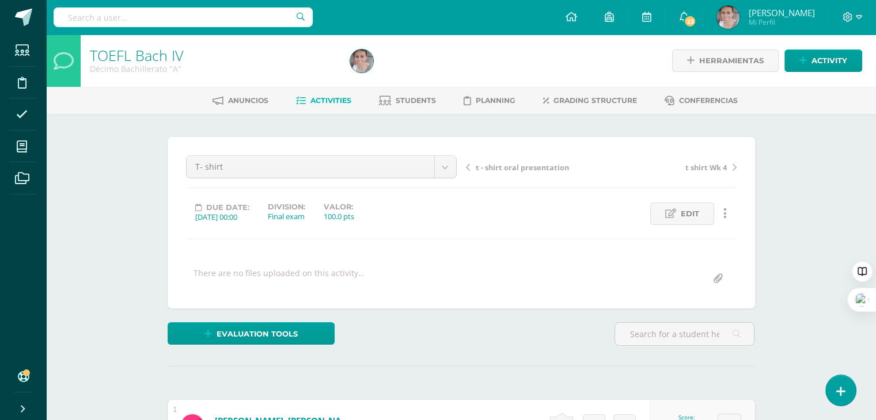
click at [333, 102] on span "Activities" at bounding box center [330, 100] width 41 height 9
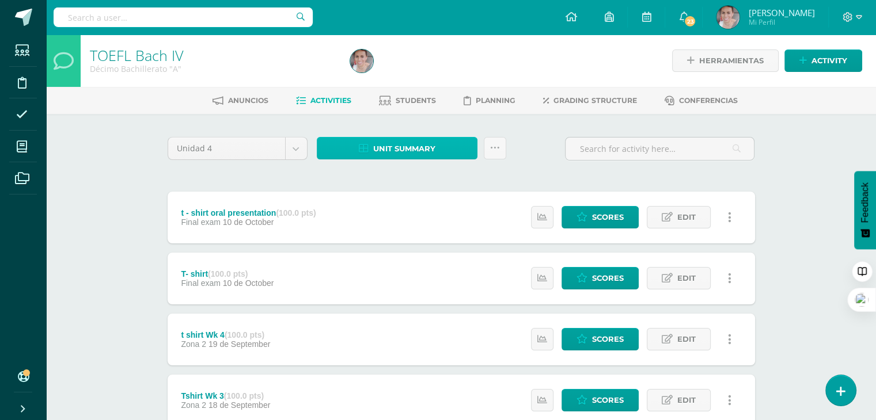
click at [371, 145] on link "Unit summary" at bounding box center [397, 148] width 161 height 22
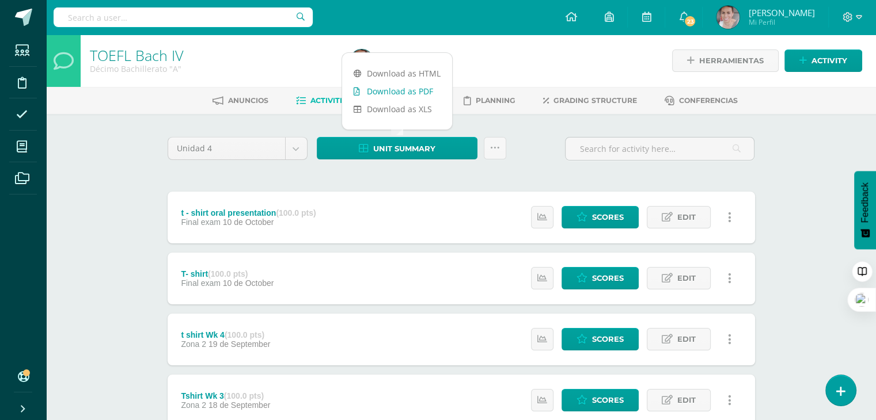
click at [442, 89] on link "Download as PDF" at bounding box center [397, 91] width 110 height 18
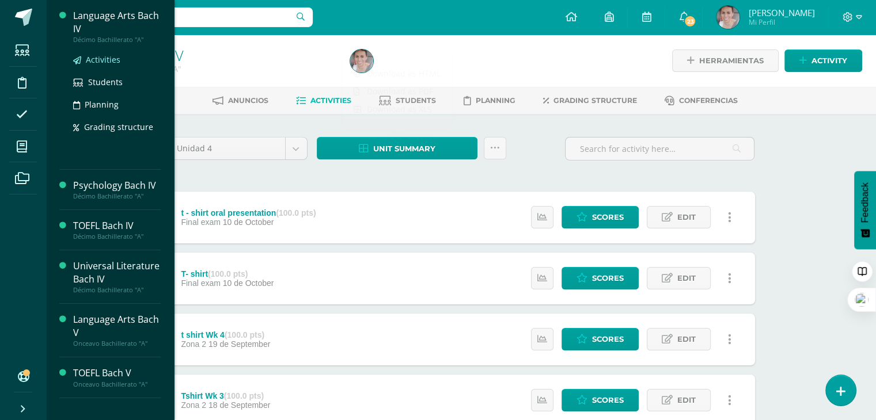
click at [97, 61] on span "Activities" at bounding box center [103, 59] width 35 height 11
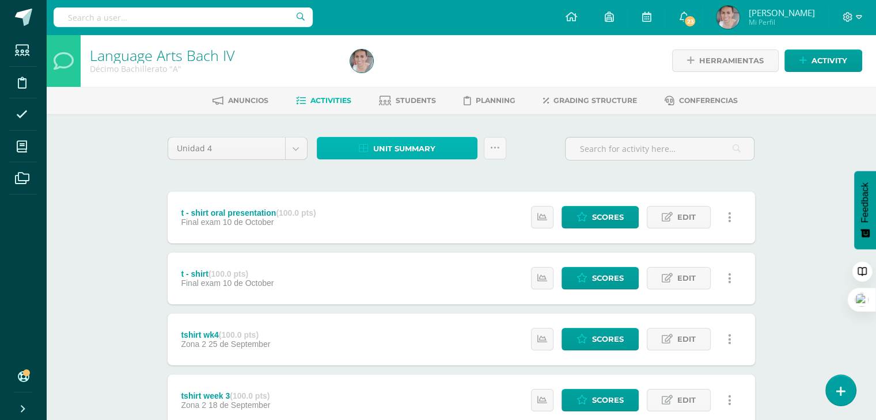
click at [398, 143] on span "Unit summary" at bounding box center [404, 148] width 62 height 21
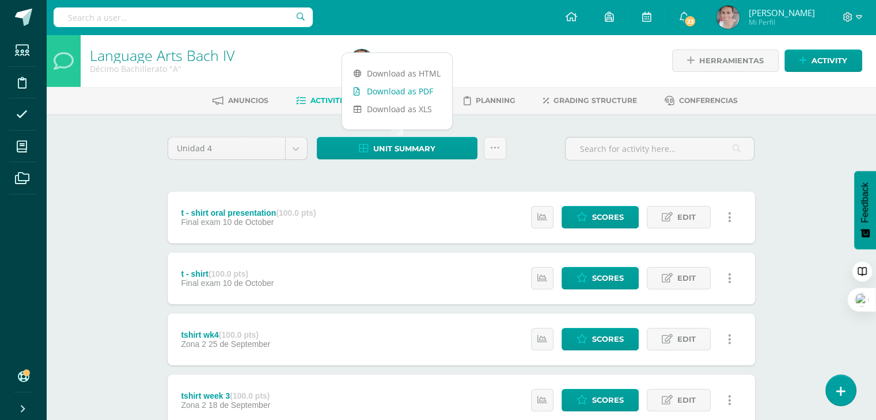
click at [414, 89] on link "Download as PDF" at bounding box center [397, 91] width 110 height 18
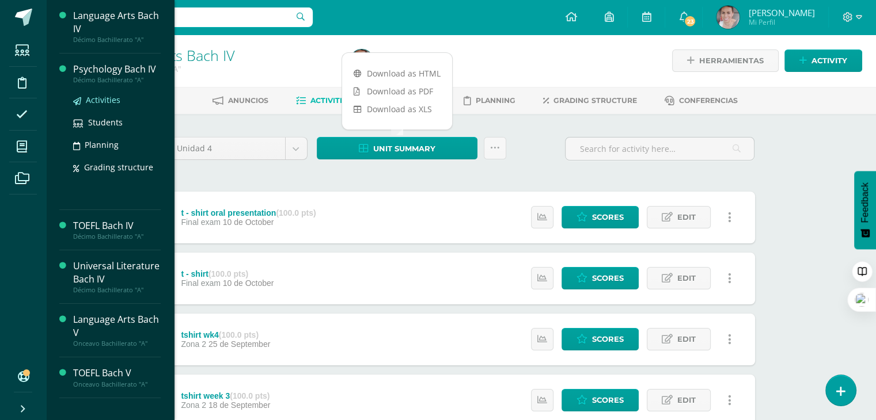
click at [120, 101] on link "Activities" at bounding box center [117, 99] width 88 height 13
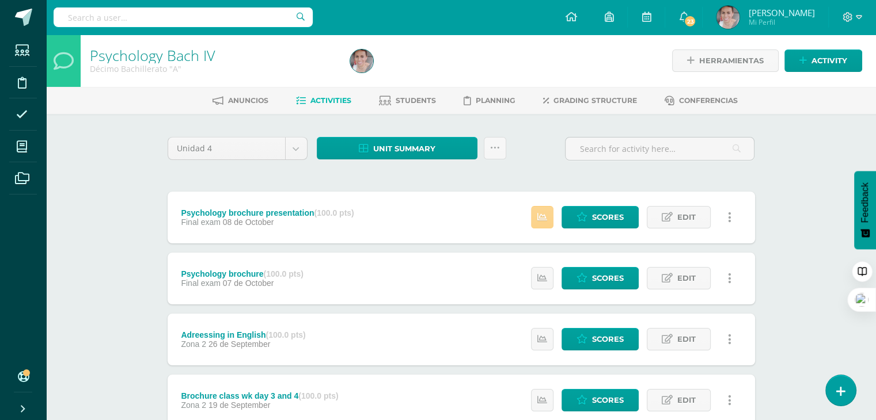
click at [548, 222] on link at bounding box center [542, 217] width 22 height 22
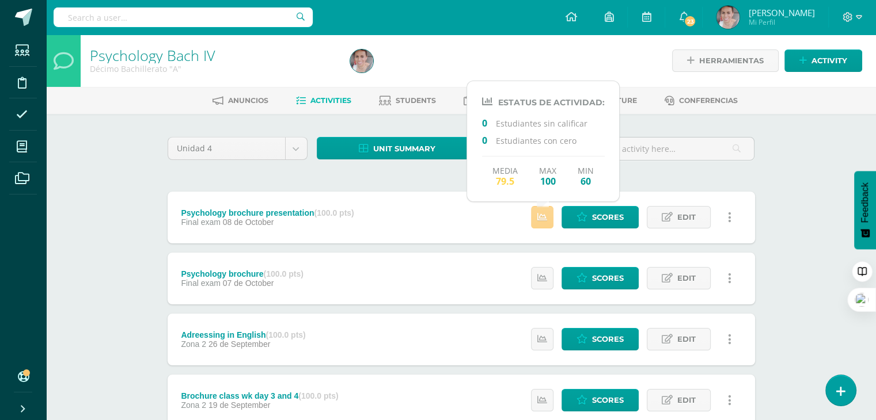
click at [548, 222] on link at bounding box center [542, 217] width 22 height 22
click at [397, 147] on span "Unit summary" at bounding box center [404, 148] width 62 height 21
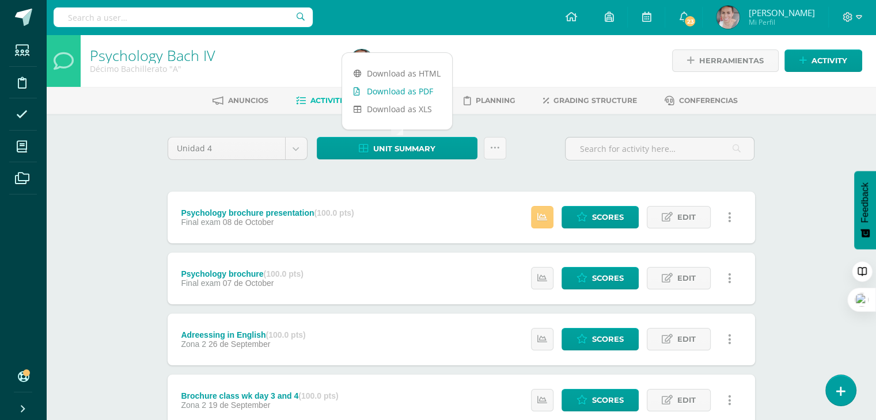
click at [404, 90] on link "Download as PDF" at bounding box center [397, 91] width 110 height 18
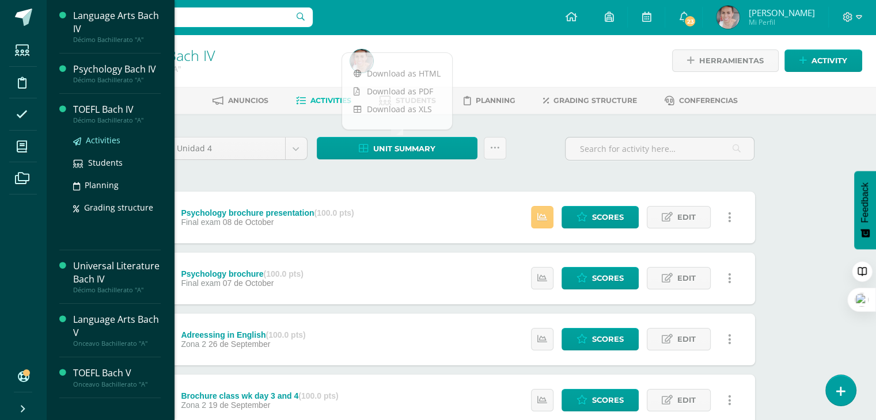
click at [102, 142] on span "Activities" at bounding box center [103, 140] width 35 height 11
click at [108, 139] on span "Activities" at bounding box center [103, 140] width 35 height 11
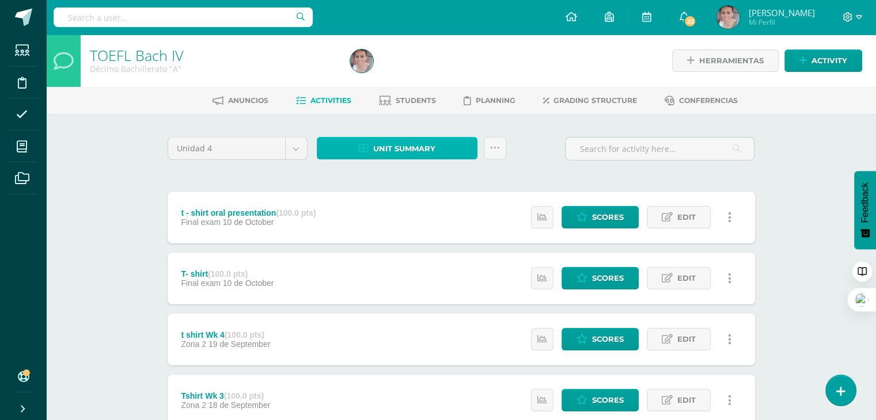
click at [421, 145] on span "Unit summary" at bounding box center [404, 148] width 62 height 21
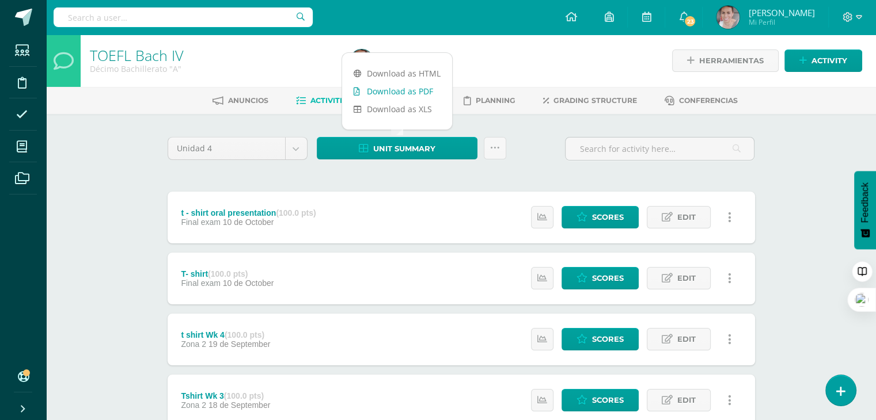
click at [393, 89] on link "Download as PDF" at bounding box center [397, 91] width 110 height 18
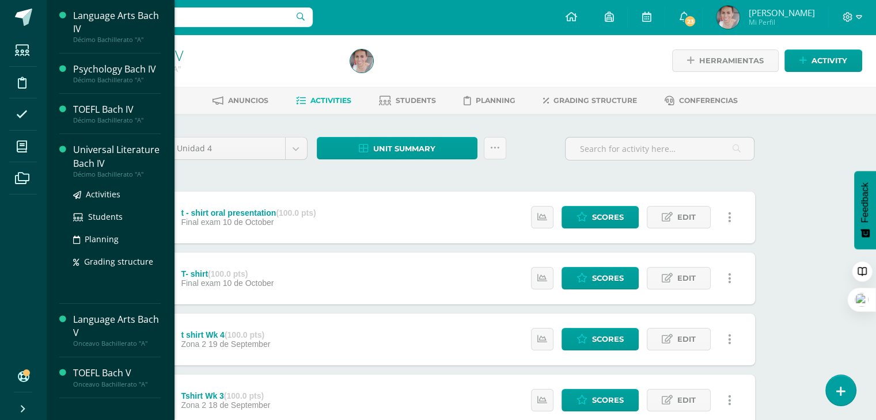
click at [119, 150] on div "Universal Literature Bach IV" at bounding box center [117, 156] width 88 height 26
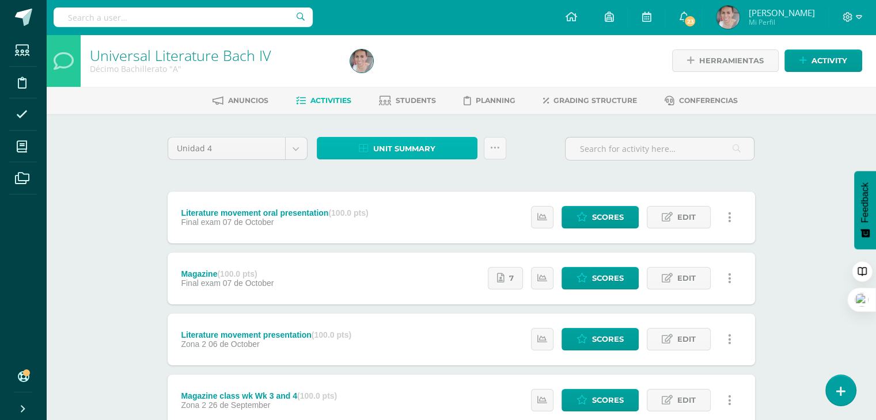
click at [387, 153] on span "Unit summary" at bounding box center [404, 148] width 62 height 21
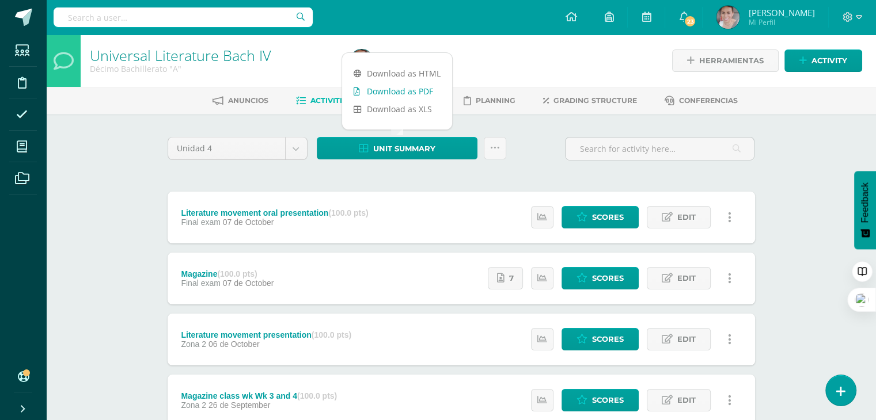
click at [380, 94] on link "Download as PDF" at bounding box center [397, 91] width 110 height 18
